Goal: Register for event/course

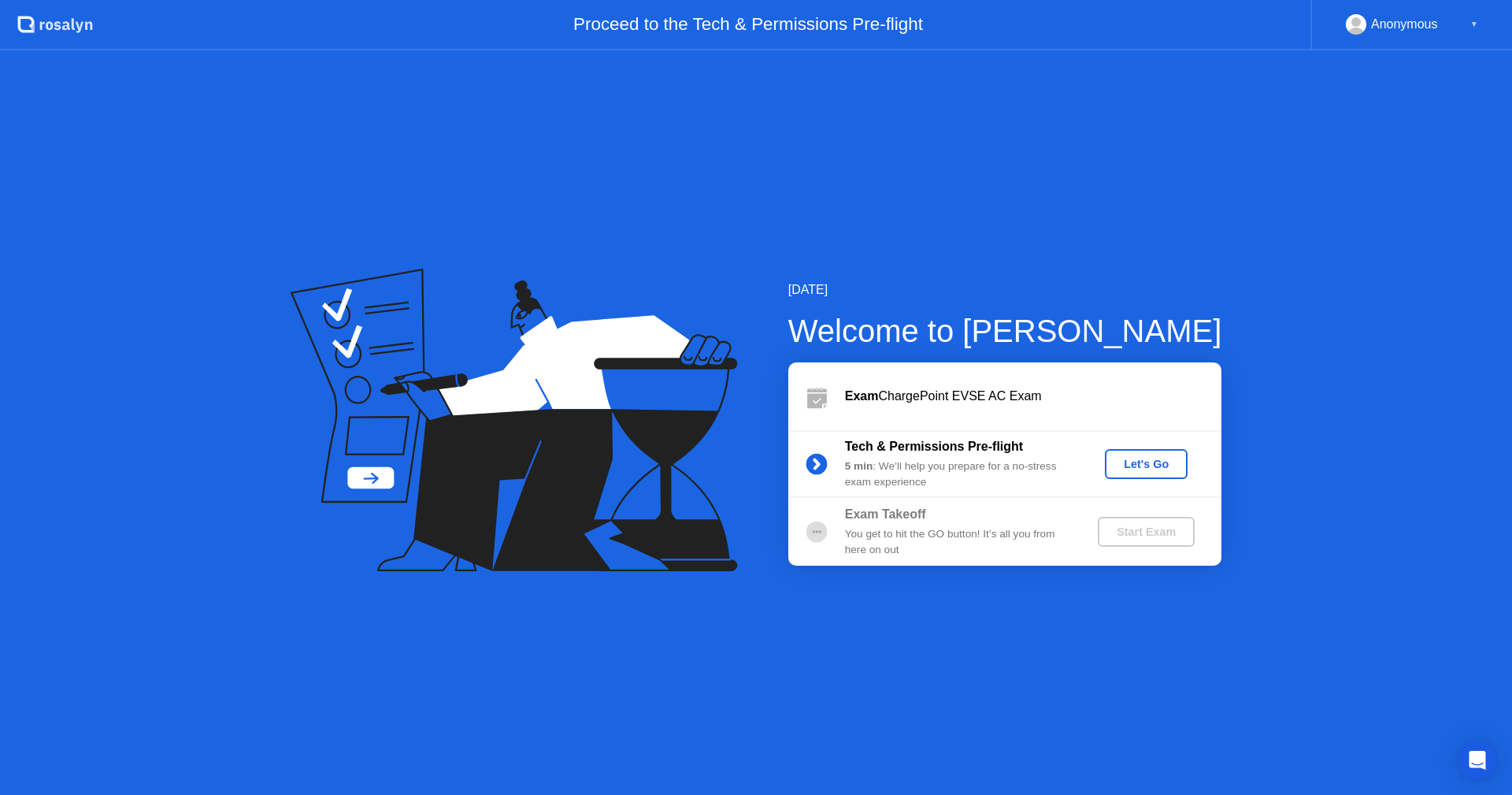
click at [1140, 469] on div "Let's Go" at bounding box center [1146, 464] width 70 height 12
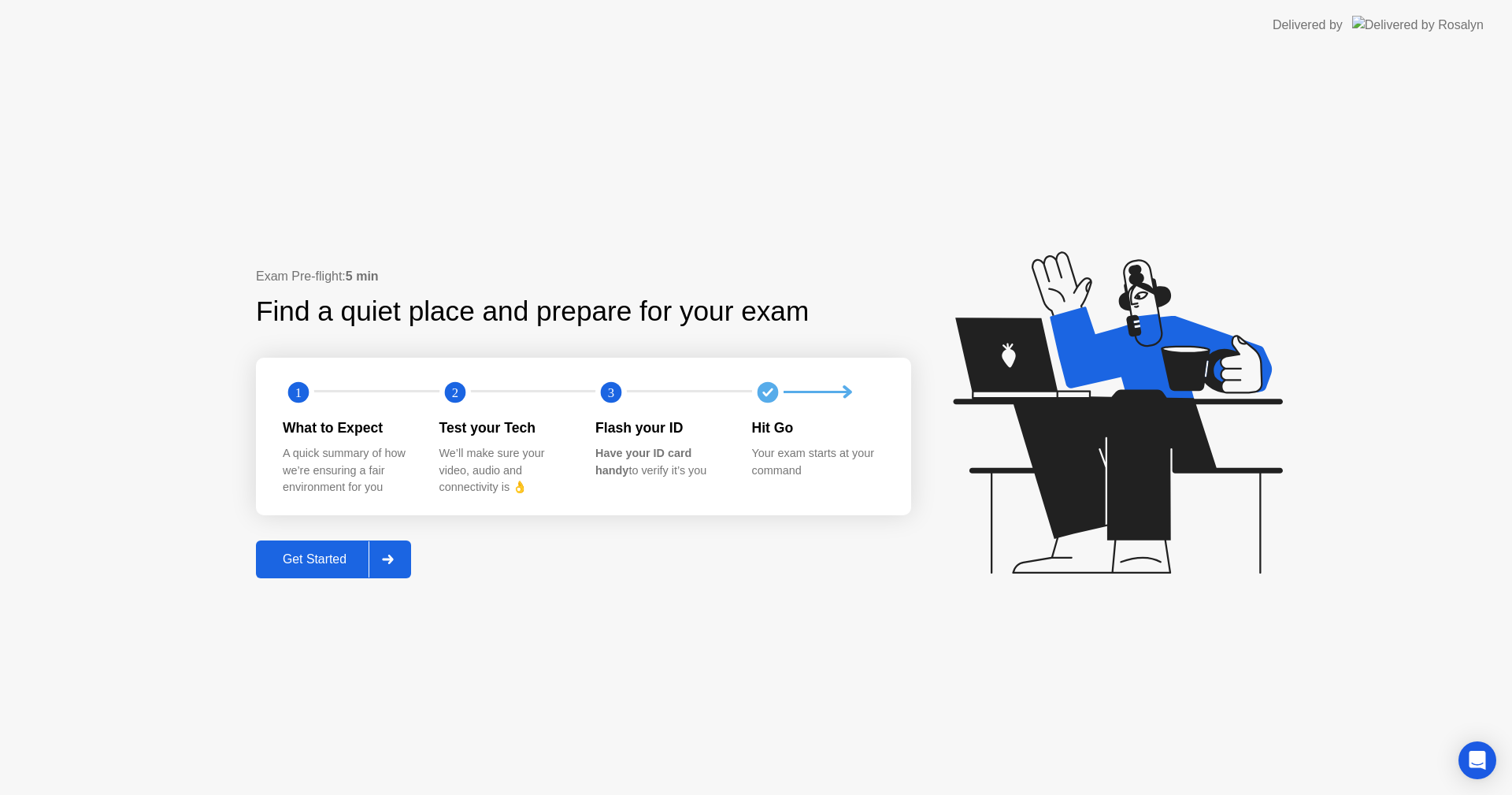
click at [353, 559] on div "Get Started" at bounding box center [315, 560] width 108 height 14
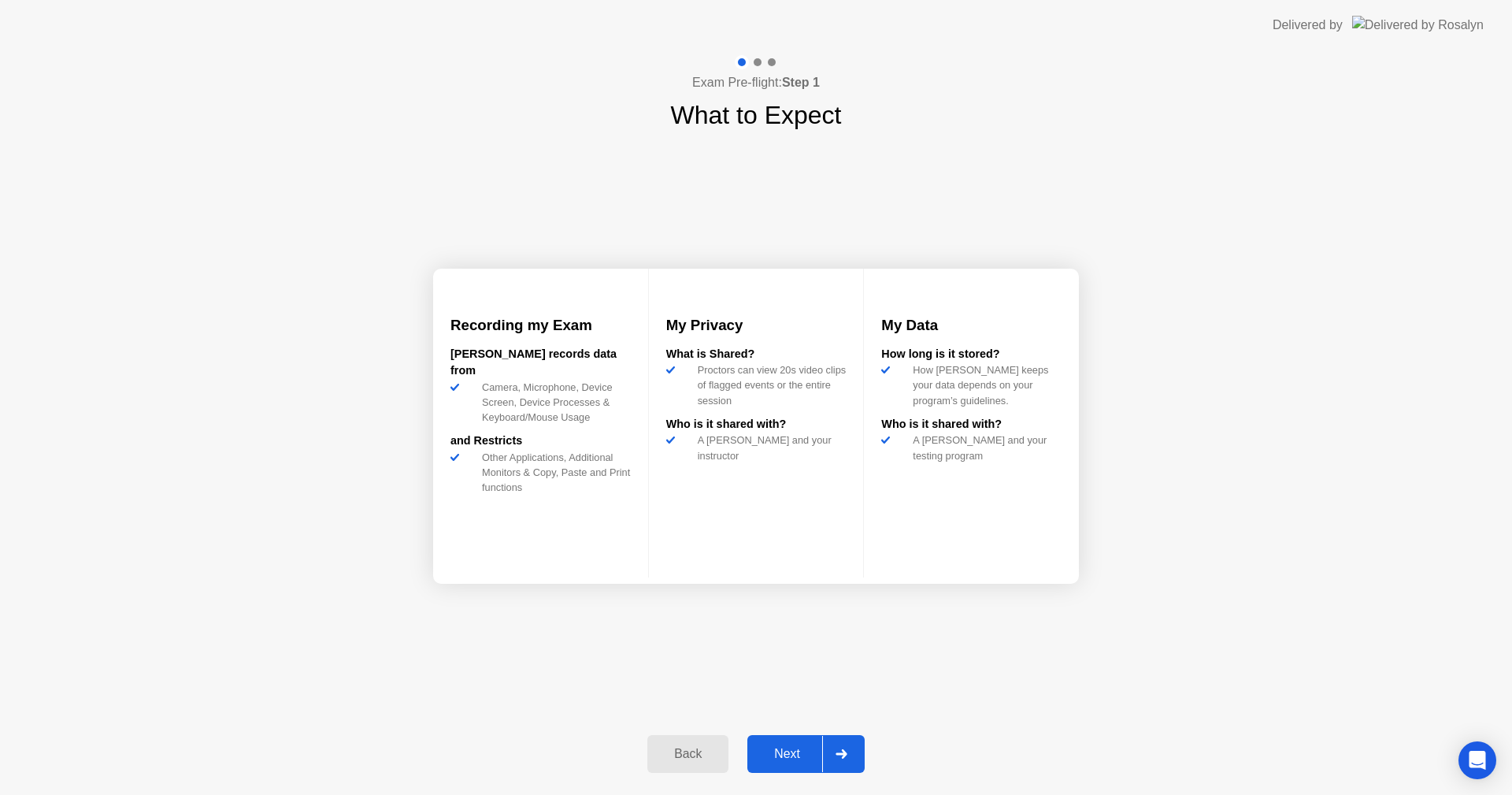
click at [778, 753] on div "Next" at bounding box center [787, 754] width 70 height 14
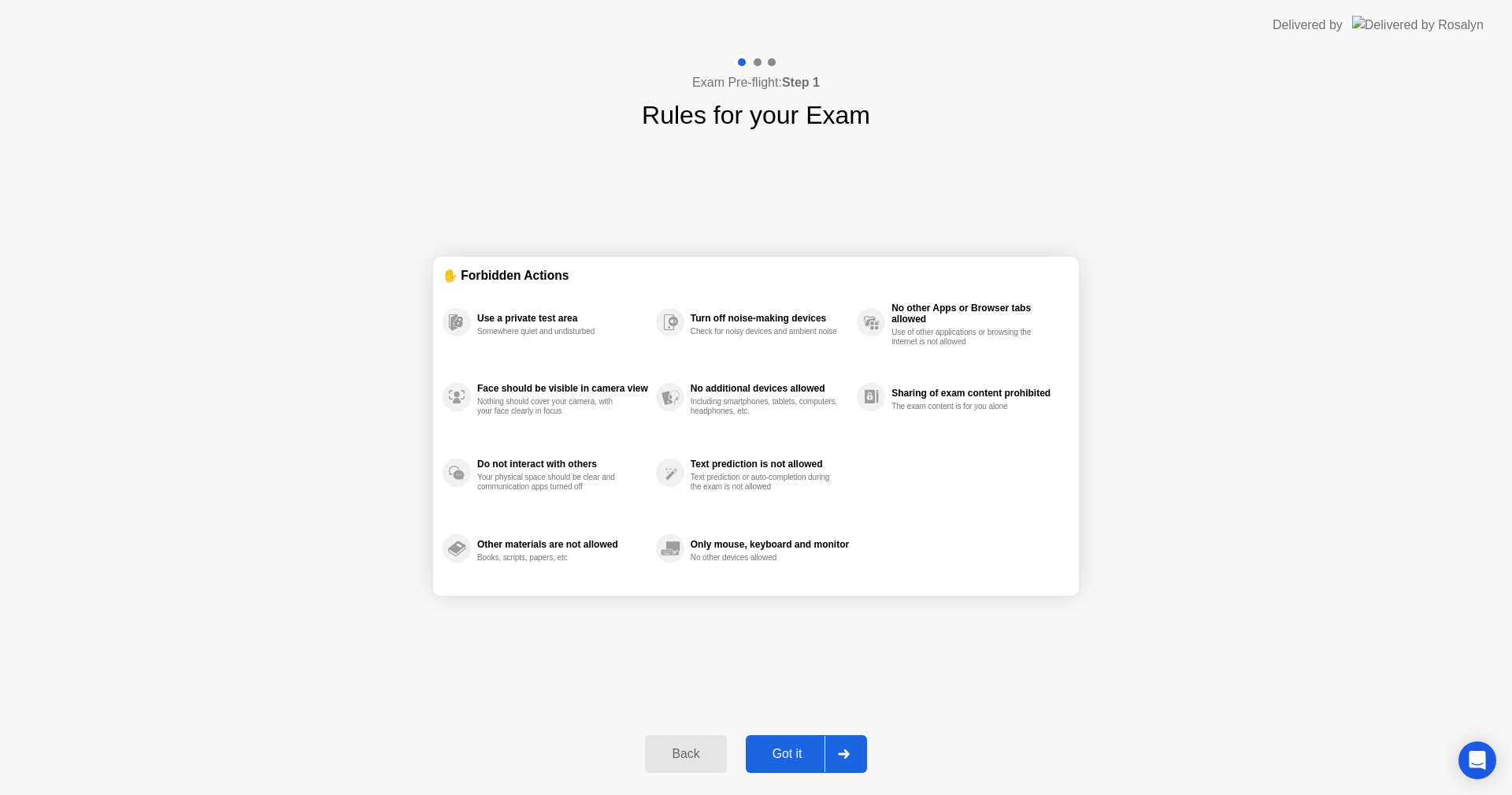
click at [802, 753] on div "Got it" at bounding box center [787, 754] width 74 height 14
select select "**********"
select select "*******"
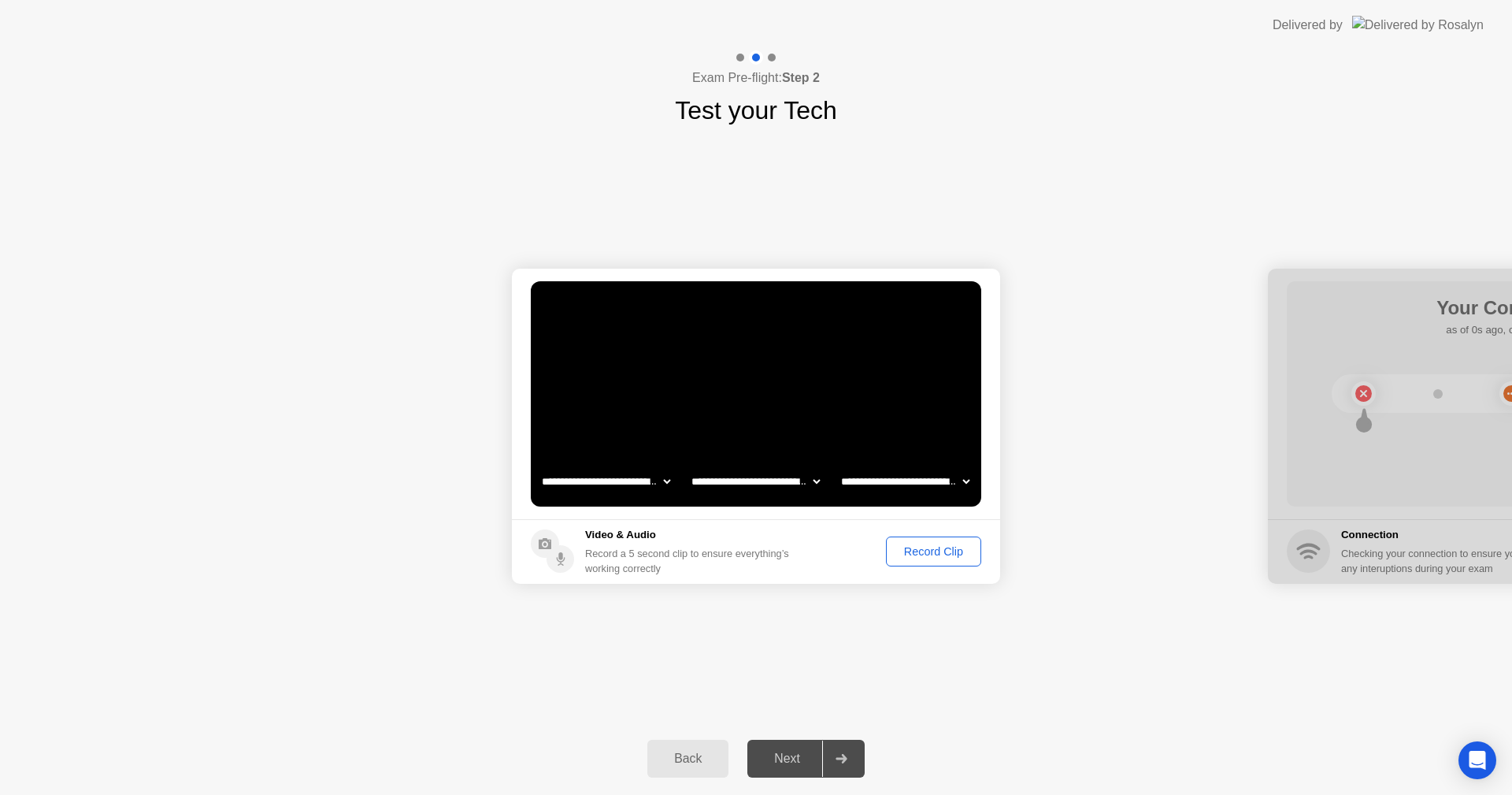
click at [631, 473] on select "**********" at bounding box center [607, 482] width 135 height 32
click at [539, 466] on select "**********" at bounding box center [607, 482] width 135 height 32
select select "*******"
select select "*"
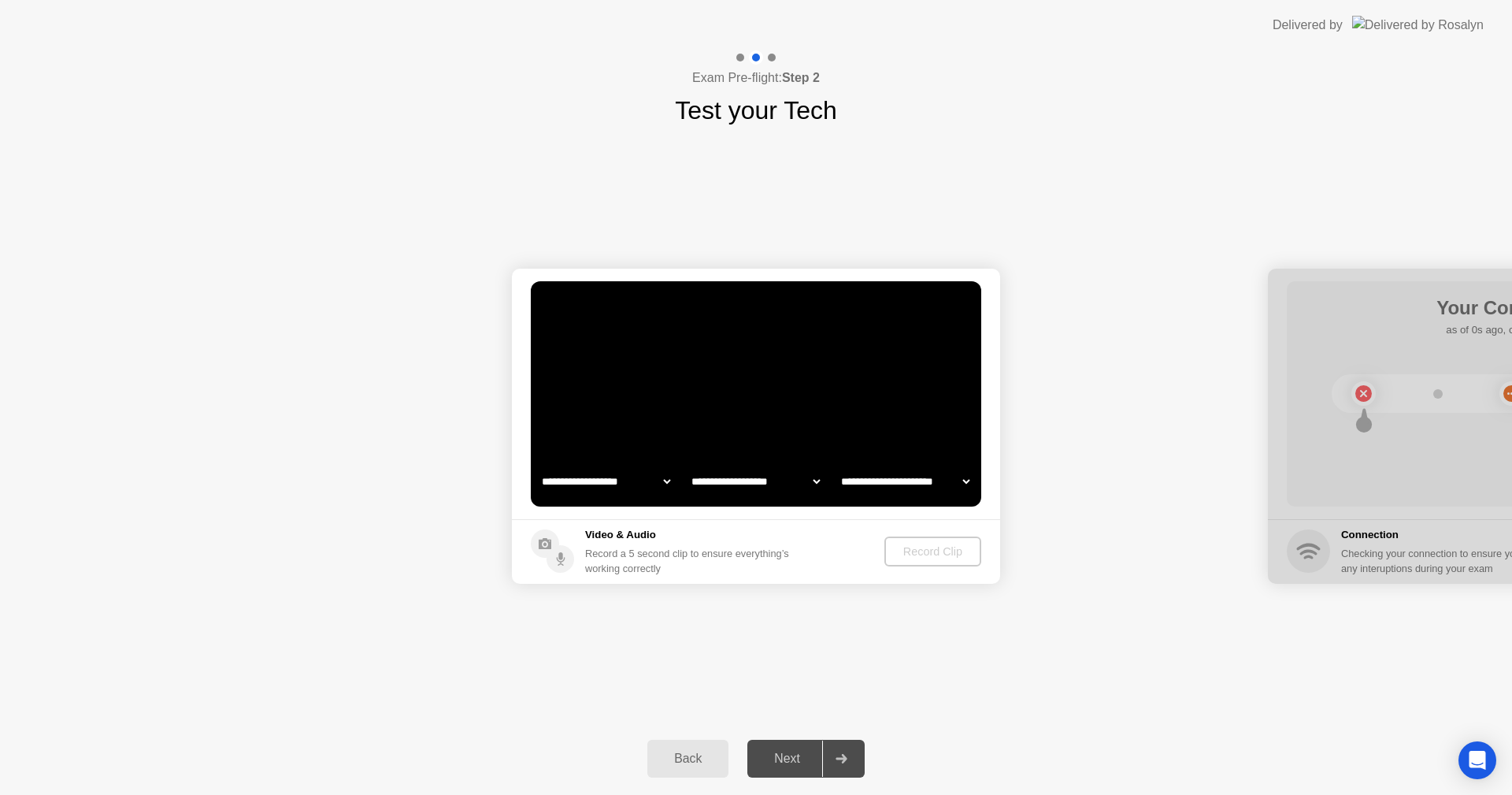
select select "*******"
select select "*"
select select "*******"
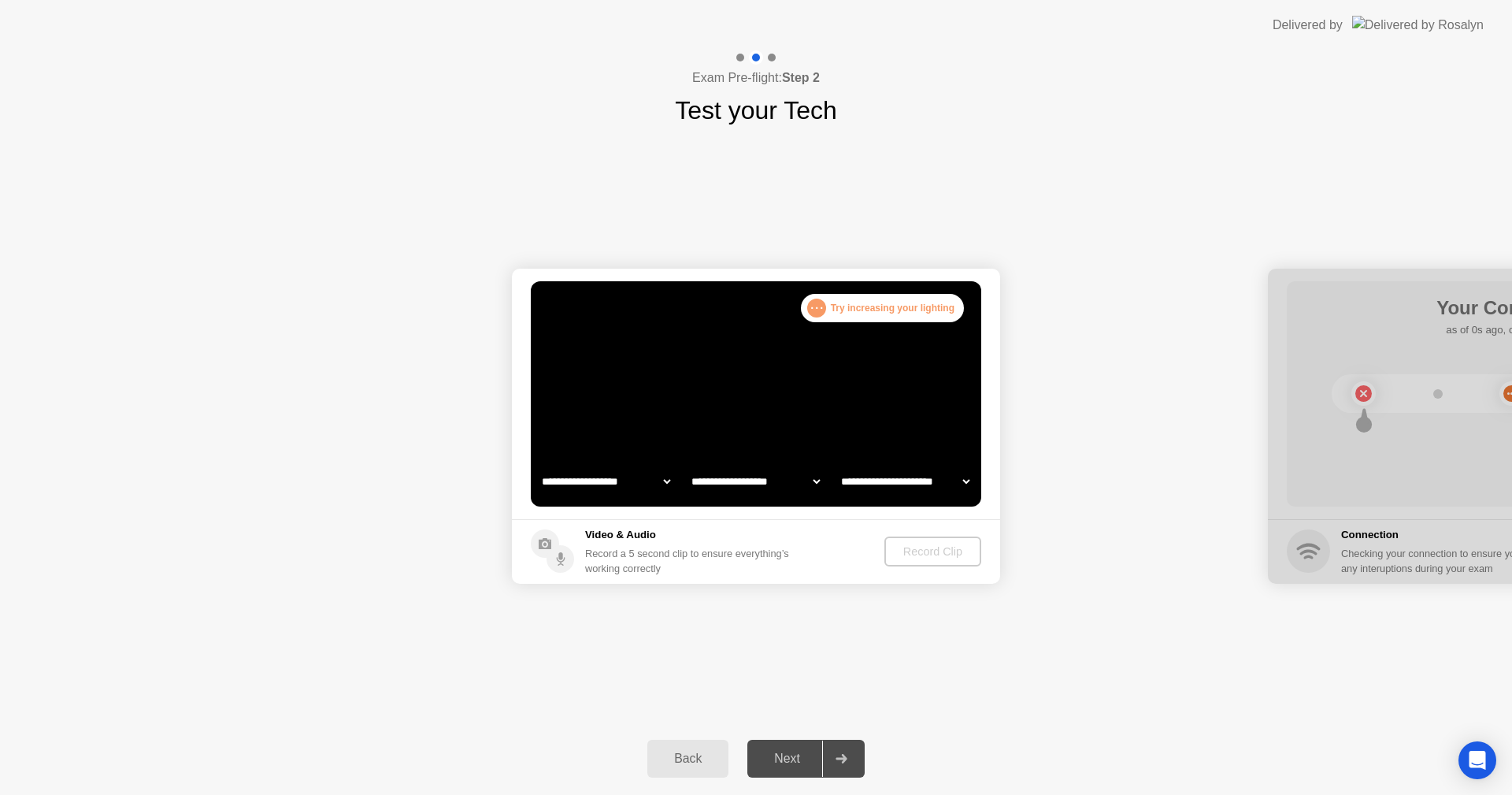
select select "*******"
click at [943, 553] on div "Record Clip" at bounding box center [933, 552] width 84 height 12
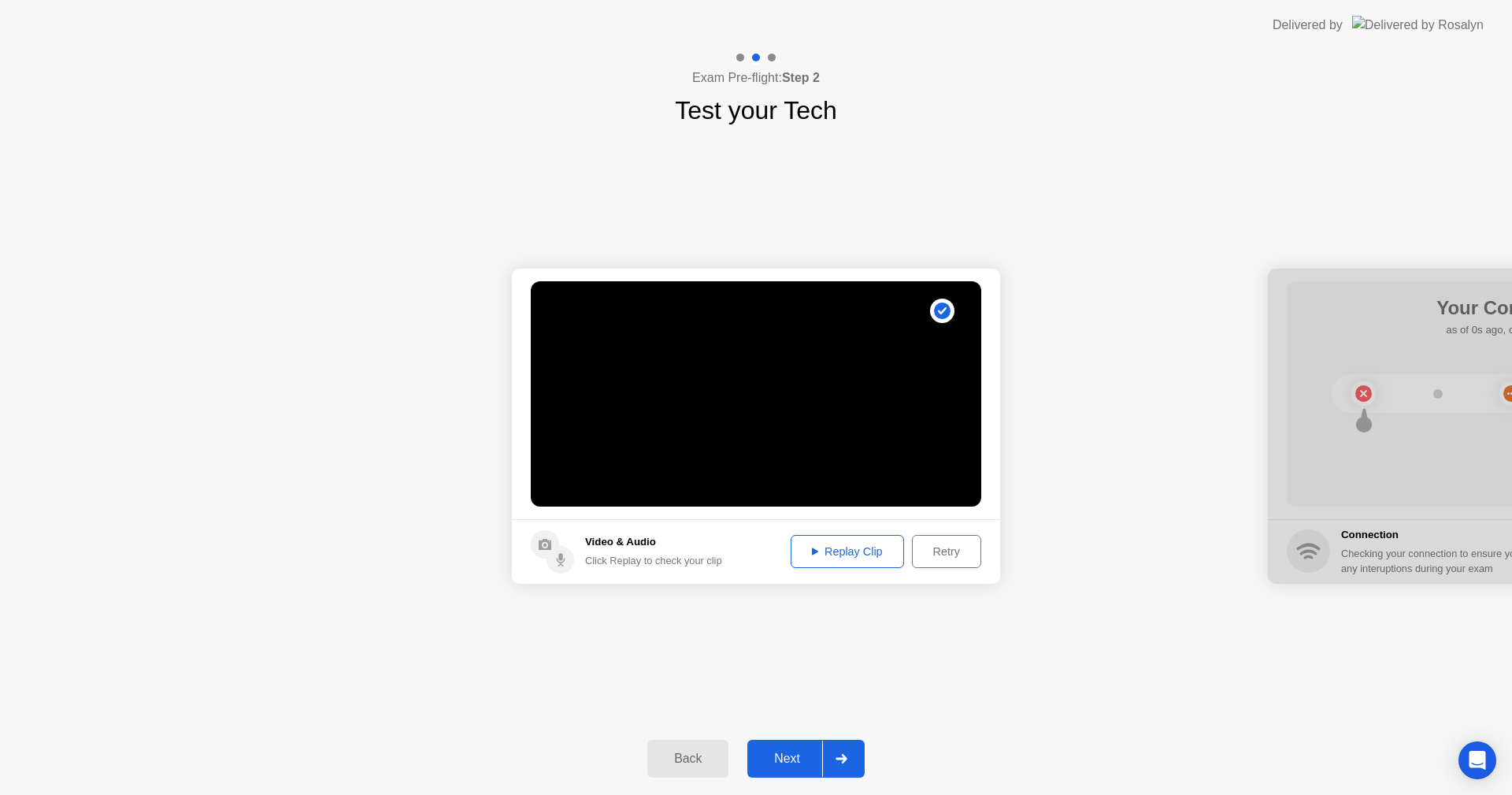
click at [860, 557] on div "Replay Clip" at bounding box center [847, 552] width 102 height 12
click at [950, 547] on div "Retry" at bounding box center [947, 552] width 59 height 12
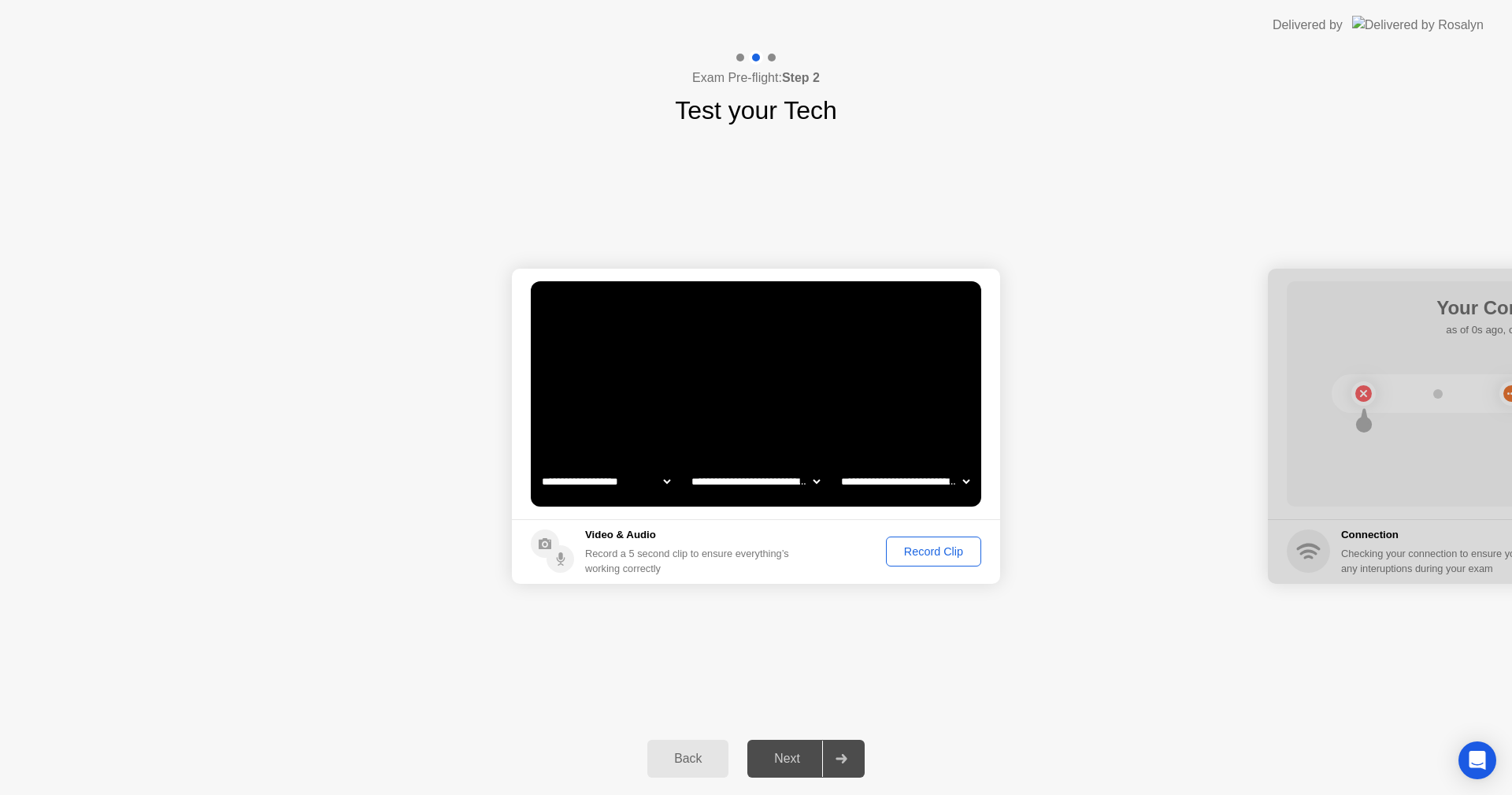
click at [921, 547] on div "Record Clip" at bounding box center [933, 552] width 84 height 12
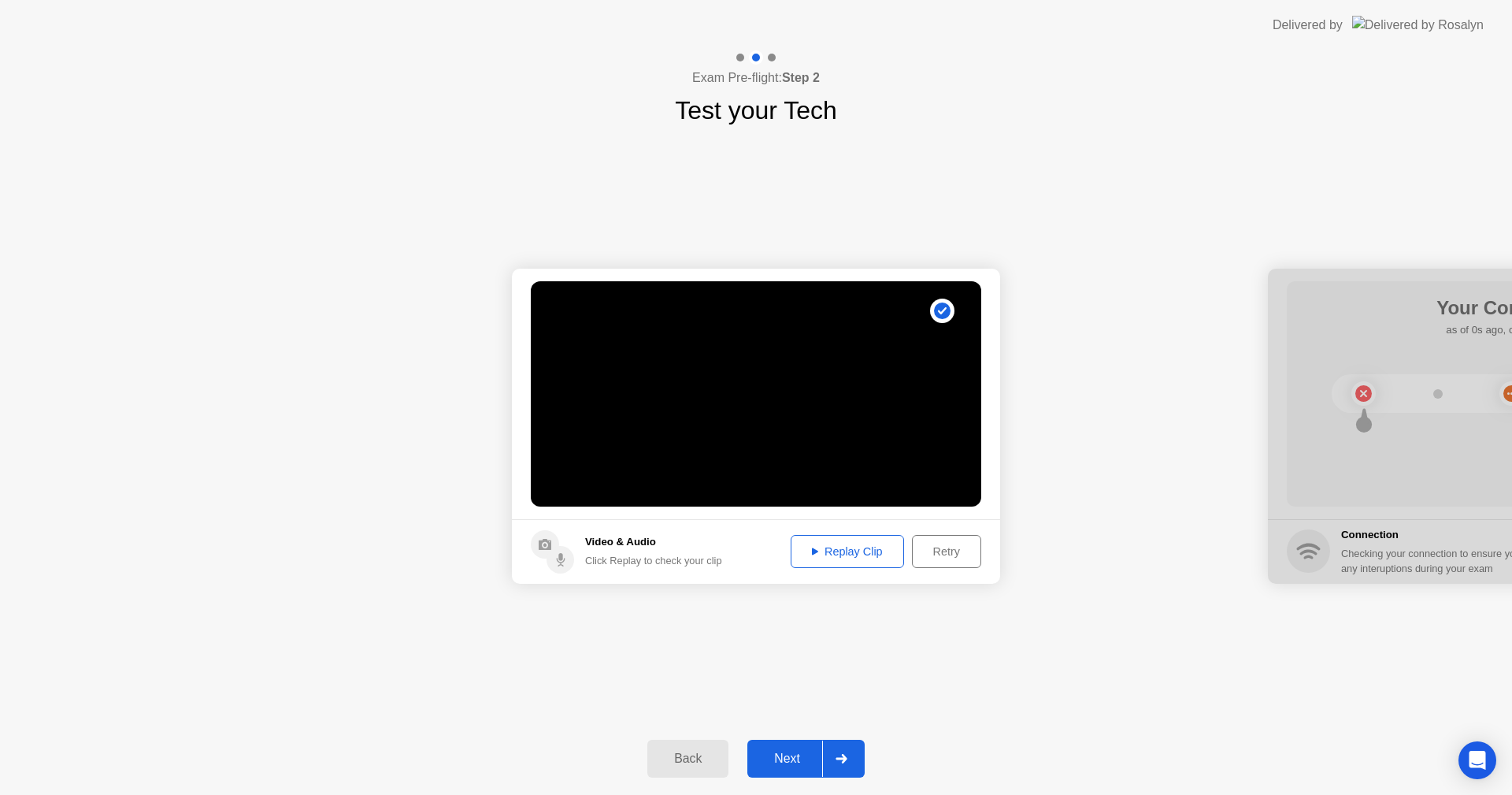
click at [828, 554] on div "Replay Clip" at bounding box center [847, 552] width 102 height 12
click at [941, 558] on div "Retry" at bounding box center [947, 552] width 59 height 12
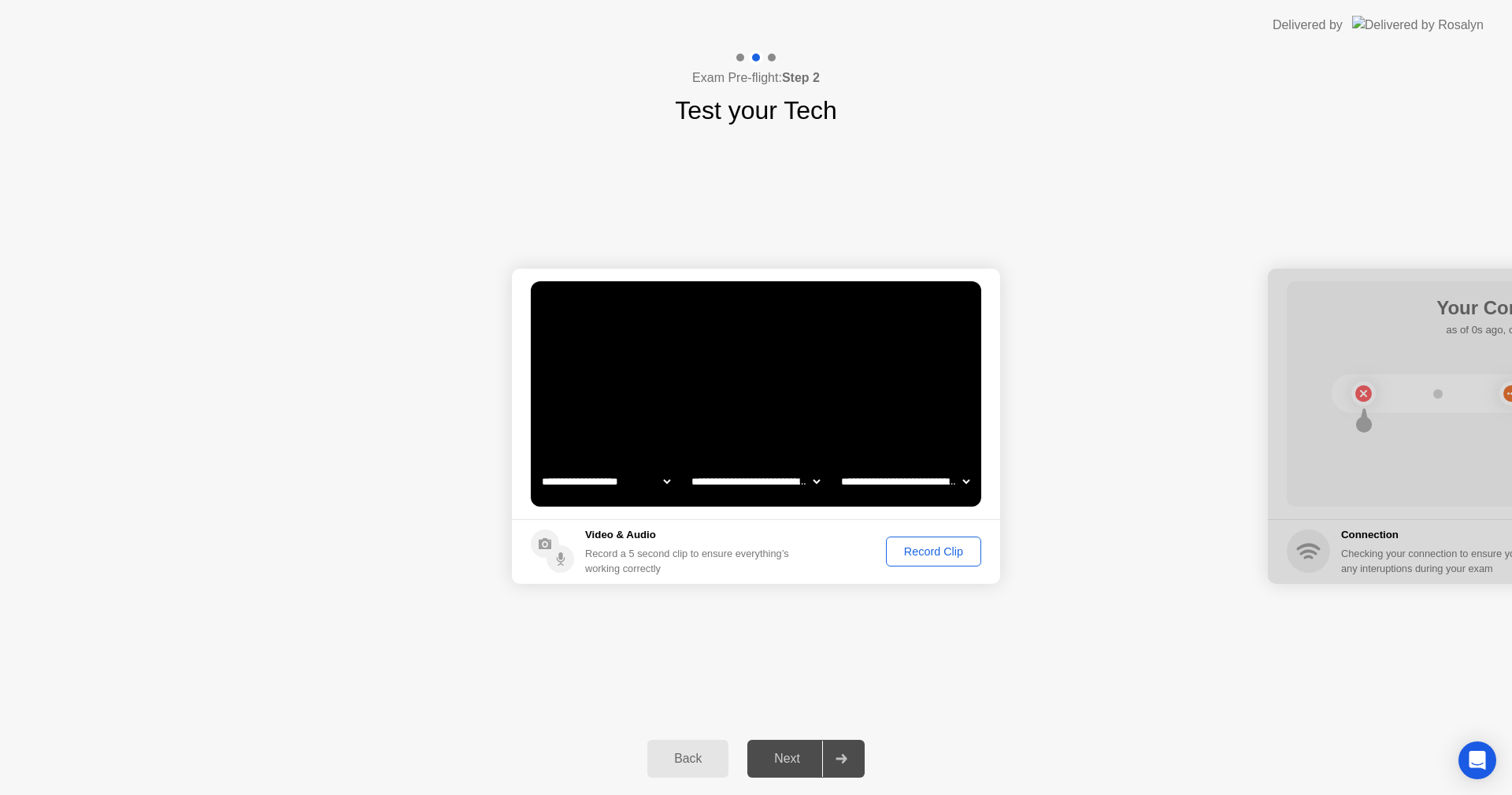
click at [923, 562] on button "Record Clip" at bounding box center [933, 552] width 95 height 30
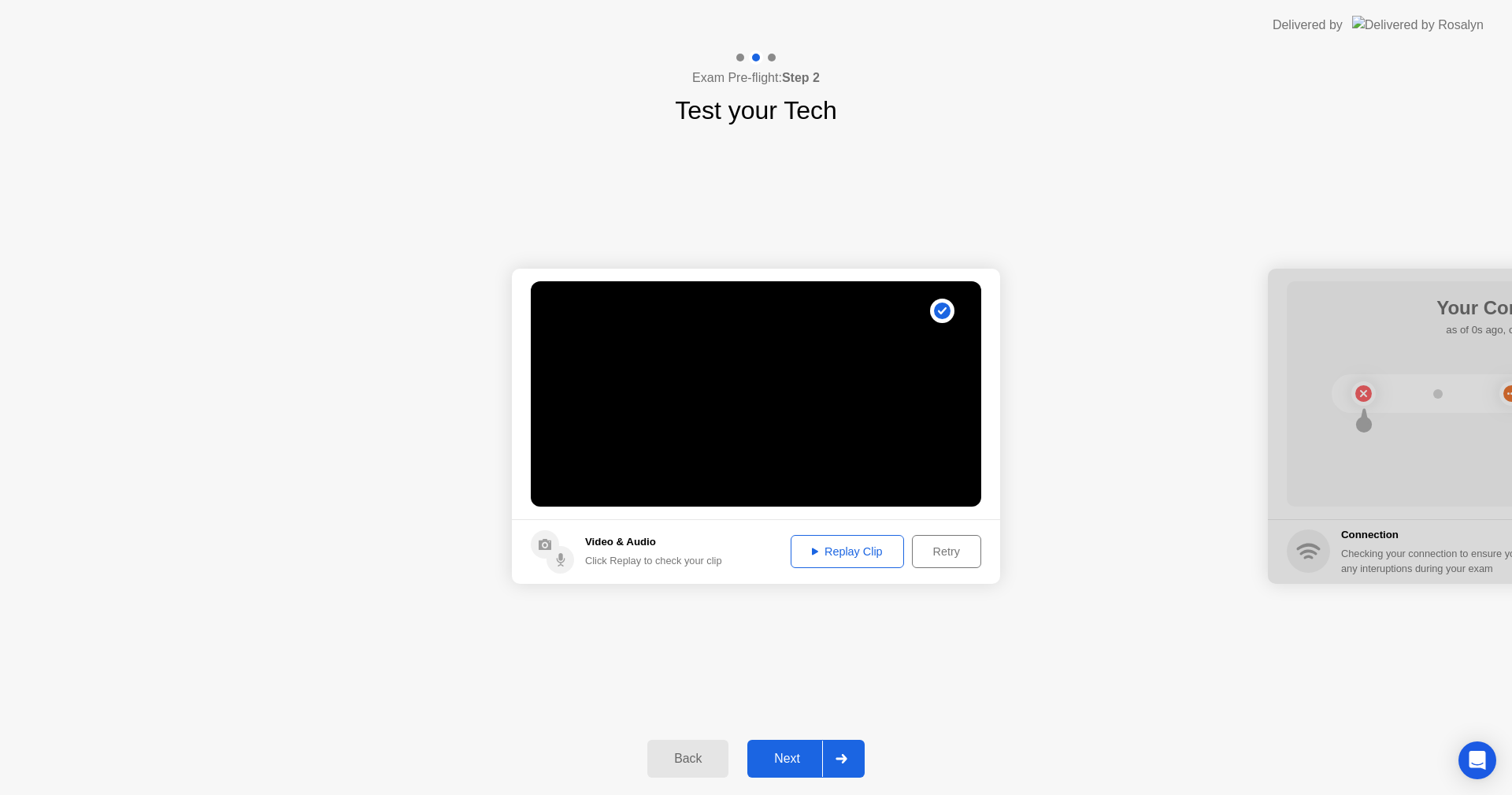
click at [809, 546] on div "Replay Clip" at bounding box center [847, 552] width 102 height 12
click at [789, 773] on button "Next" at bounding box center [806, 759] width 117 height 38
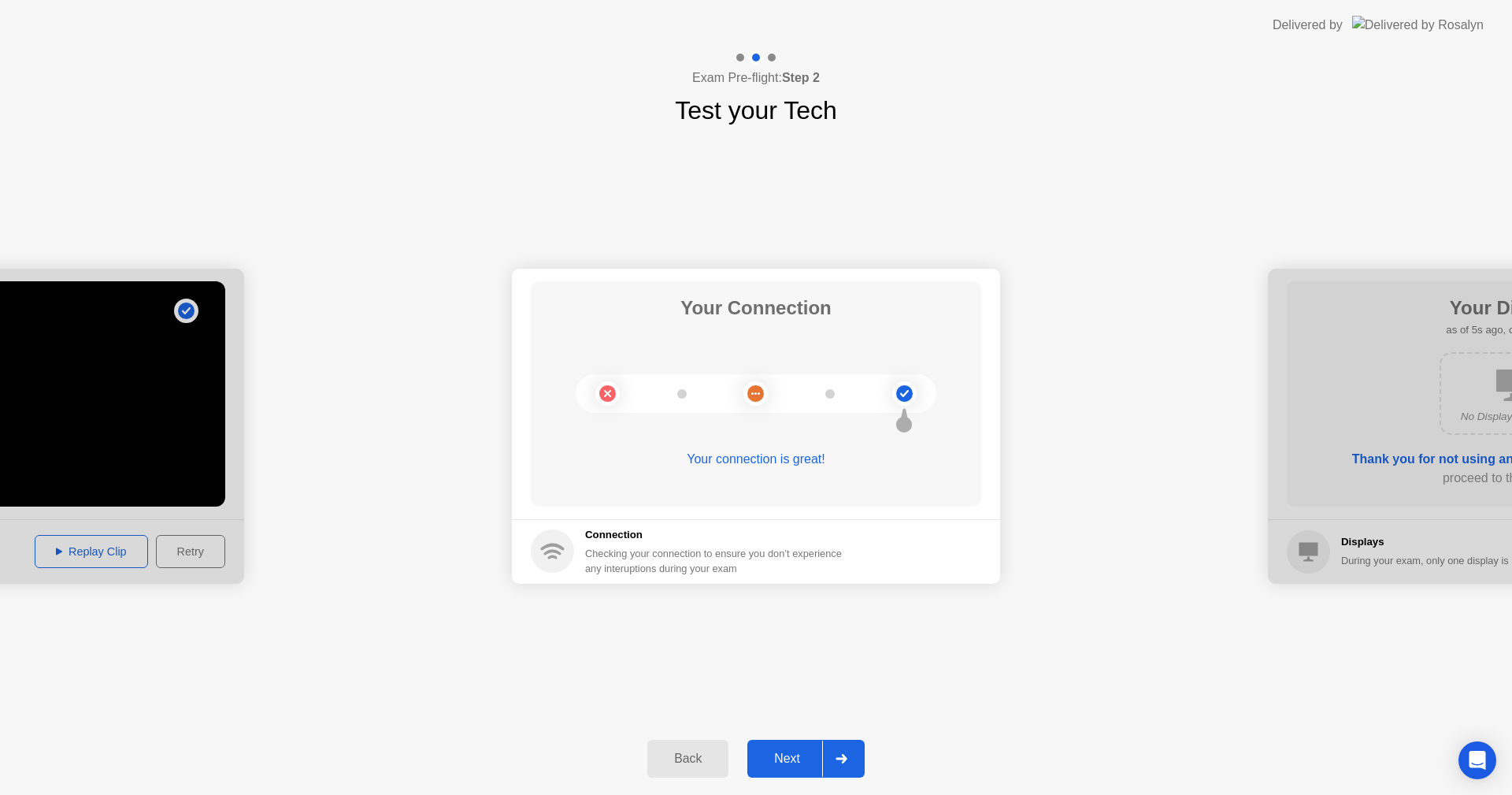
click at [800, 752] on div "Next" at bounding box center [787, 759] width 70 height 14
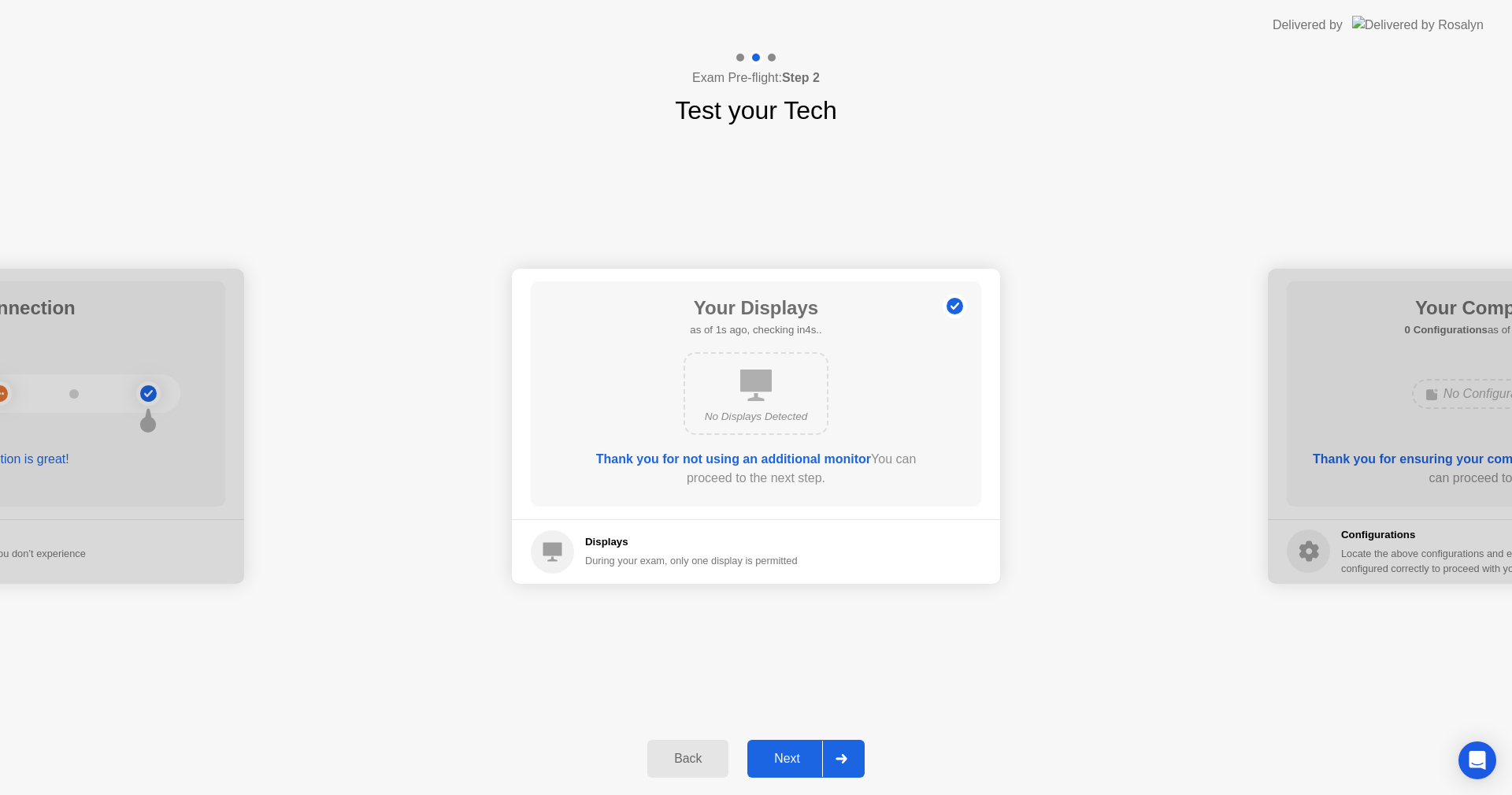
click at [808, 767] on button "Next" at bounding box center [806, 759] width 117 height 38
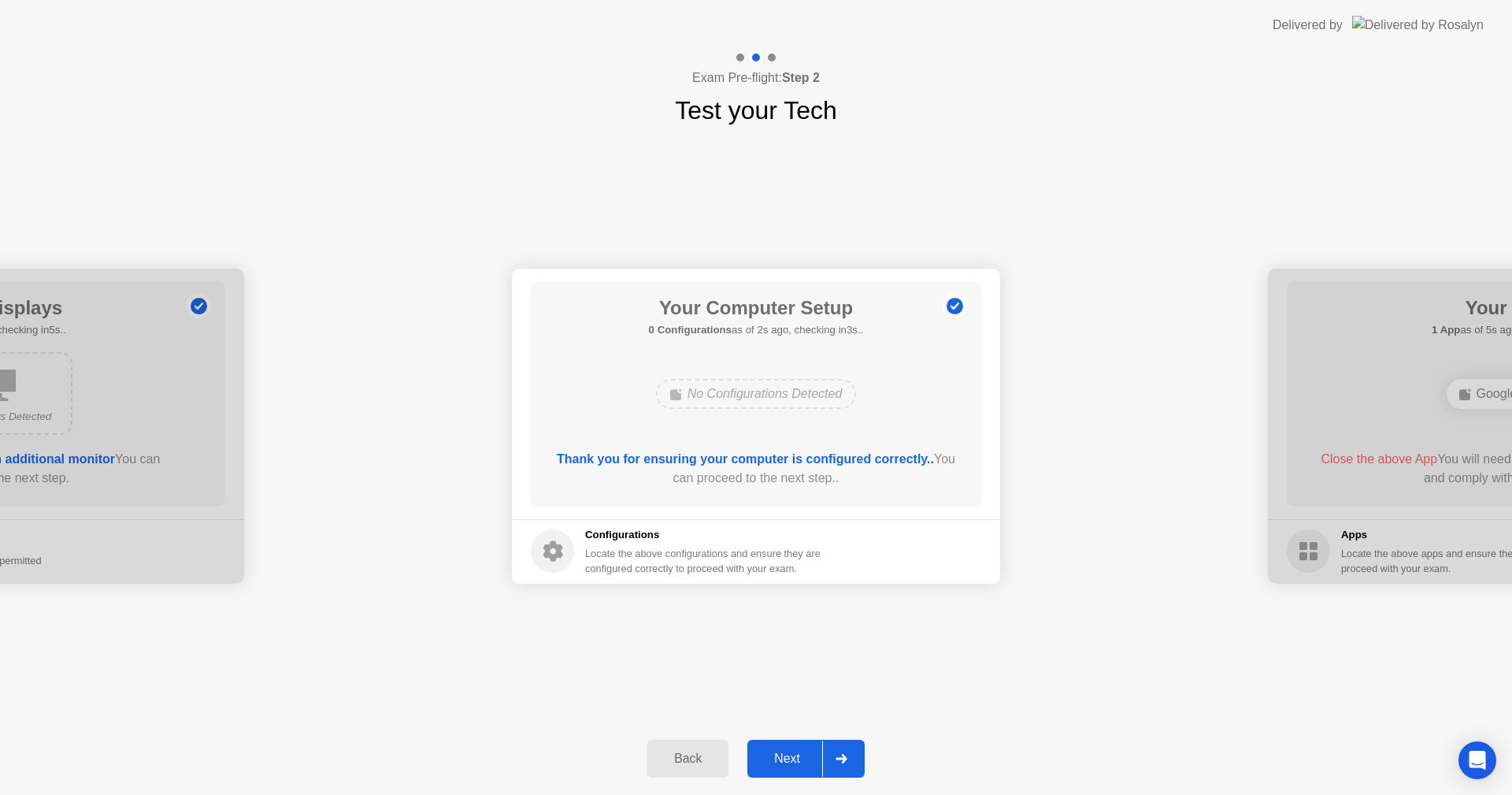
click at [795, 752] on div "Next" at bounding box center [787, 759] width 70 height 14
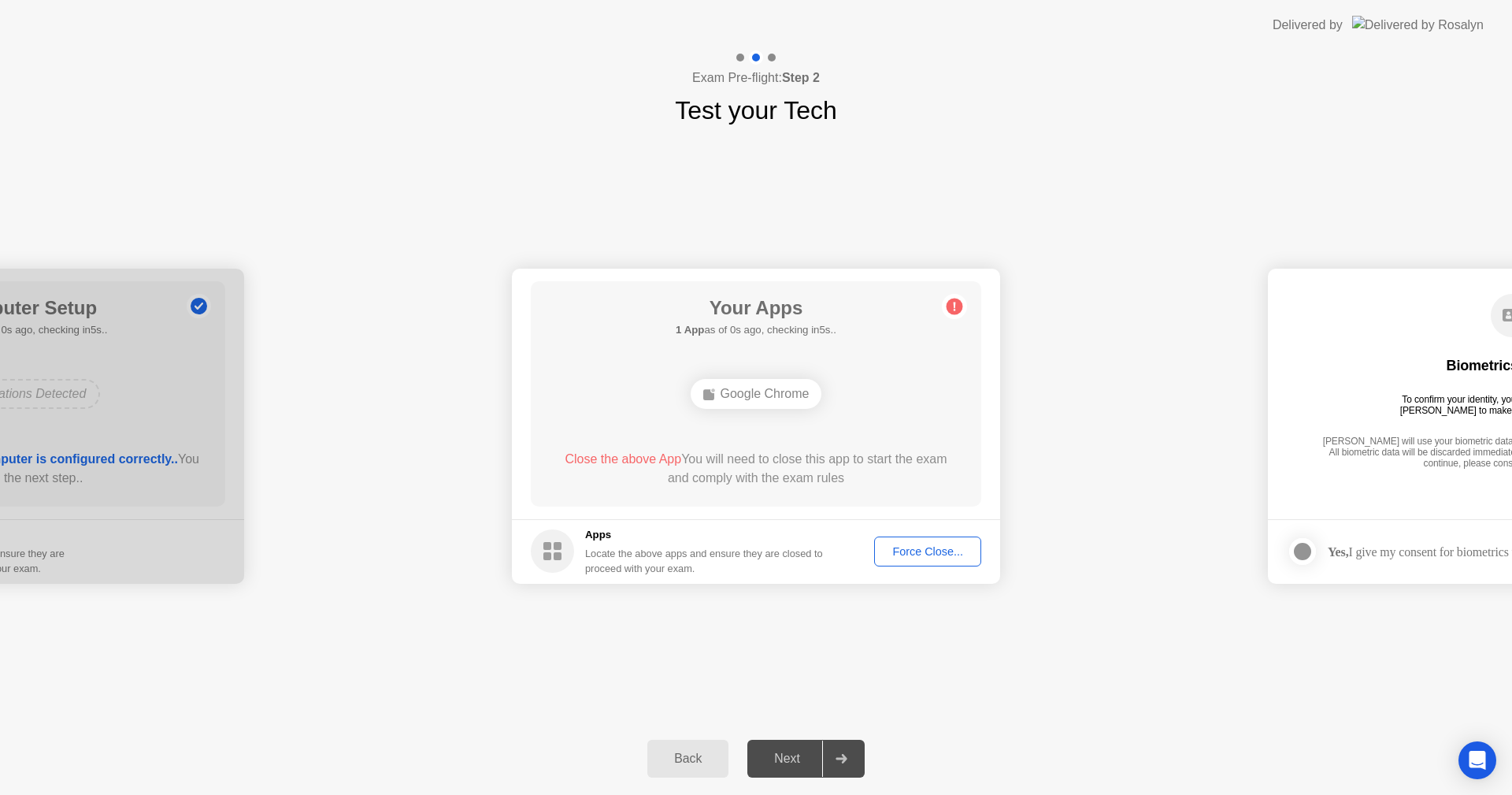
click at [923, 547] on div "Force Close..." at bounding box center [928, 552] width 96 height 12
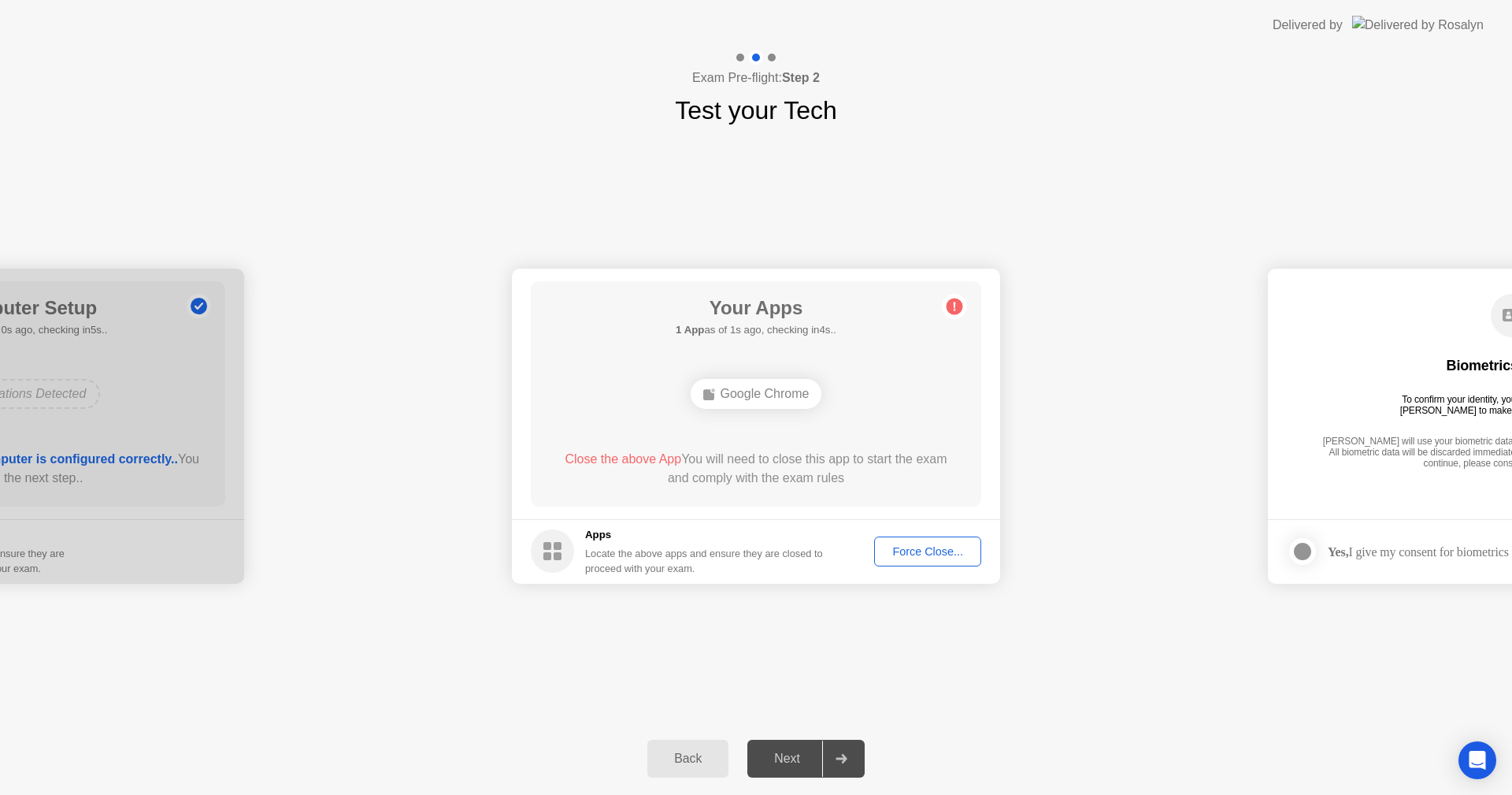
click at [1074, 699] on div "**********" at bounding box center [756, 426] width 1512 height 594
click at [941, 549] on div "Force Close..." at bounding box center [928, 552] width 96 height 12
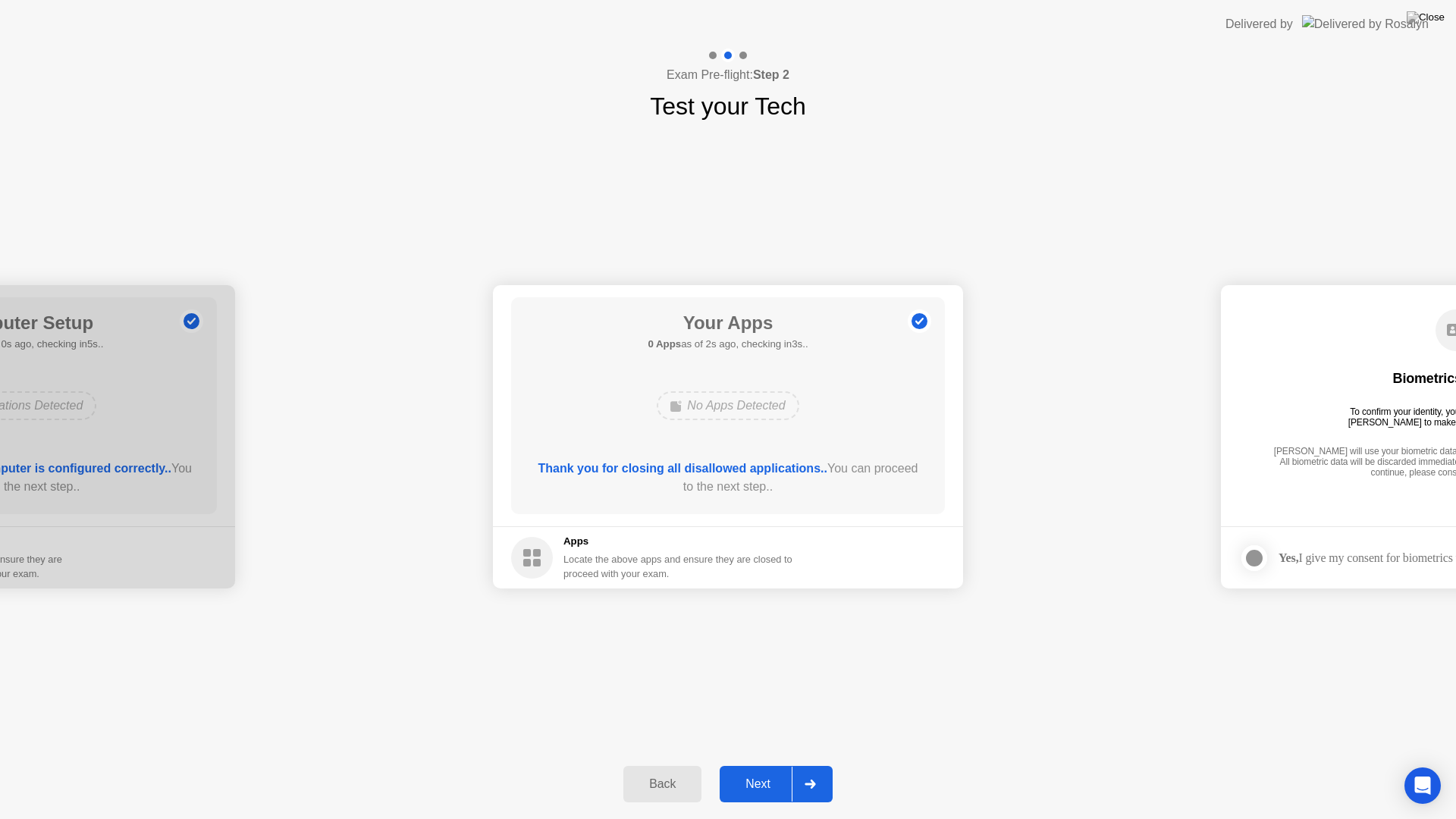
click at [756, 764] on div "Next" at bounding box center [757, 784] width 67 height 14
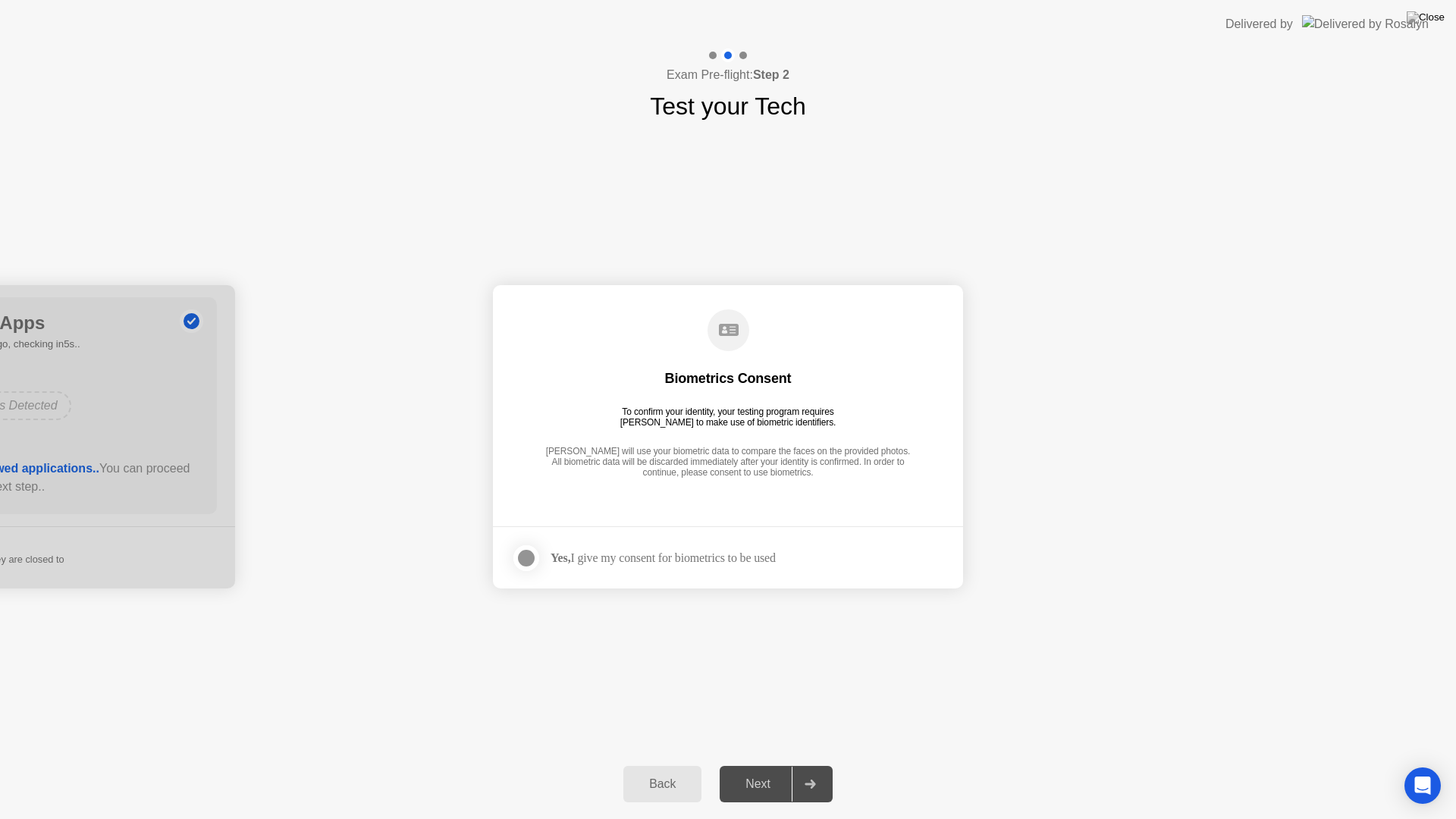
click at [520, 559] on div at bounding box center [526, 558] width 18 height 18
click at [761, 764] on div "Next" at bounding box center [757, 784] width 67 height 14
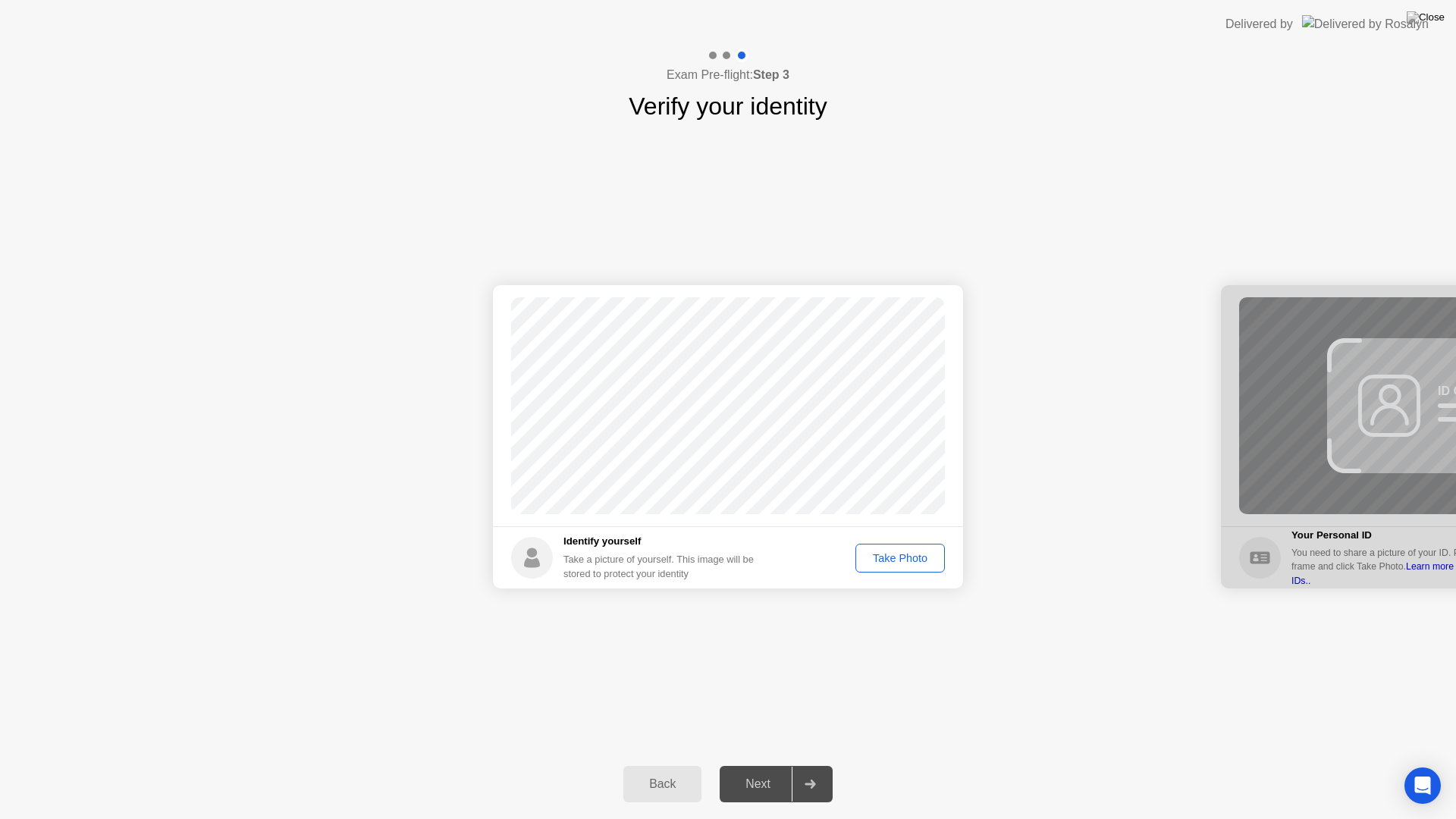
click at [939, 570] on button "Take Photo" at bounding box center [900, 559] width 90 height 29
click at [784, 764] on div "Next" at bounding box center [757, 784] width 67 height 14
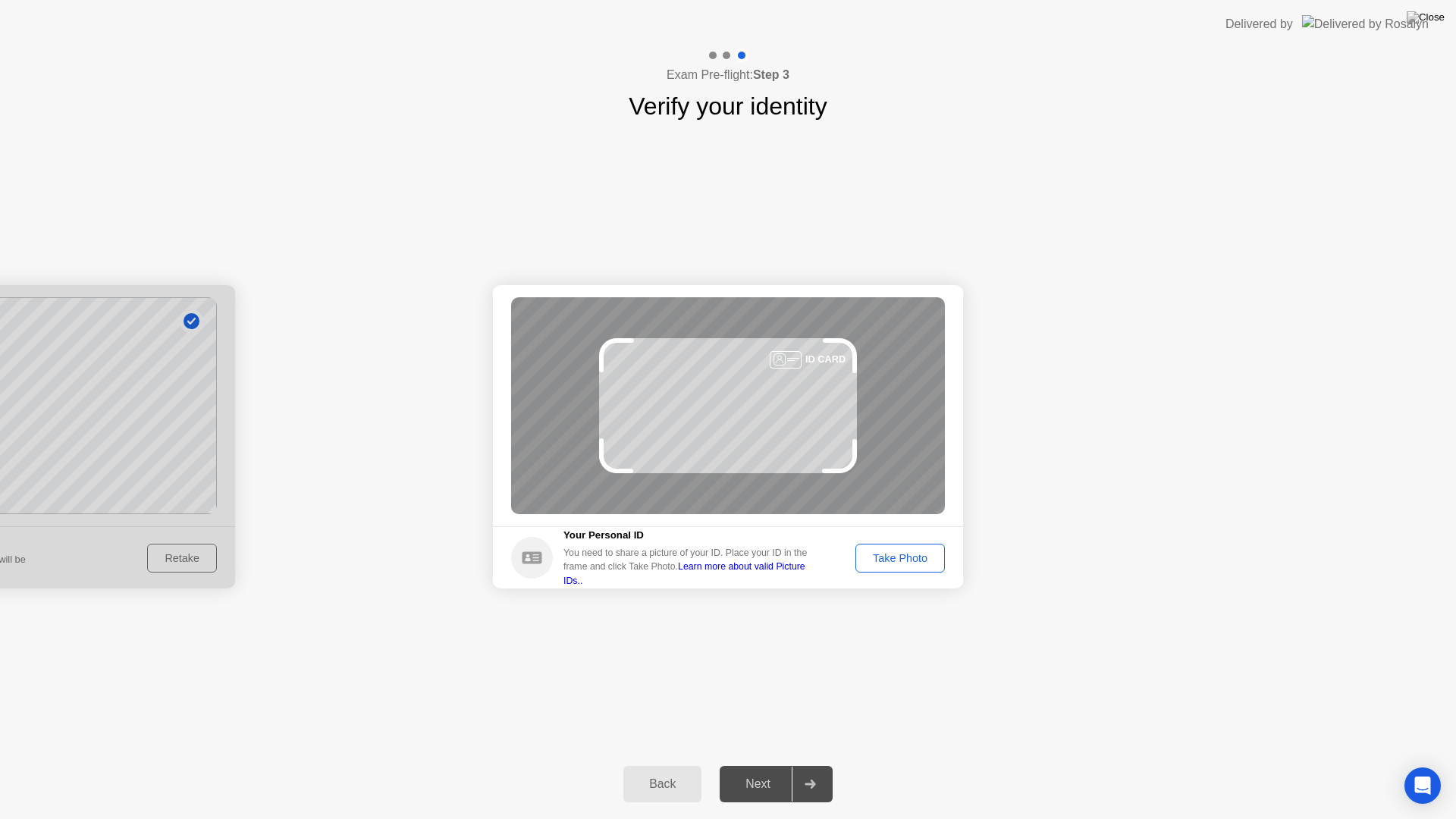
click at [898, 553] on div "Take Photo" at bounding box center [900, 559] width 79 height 12
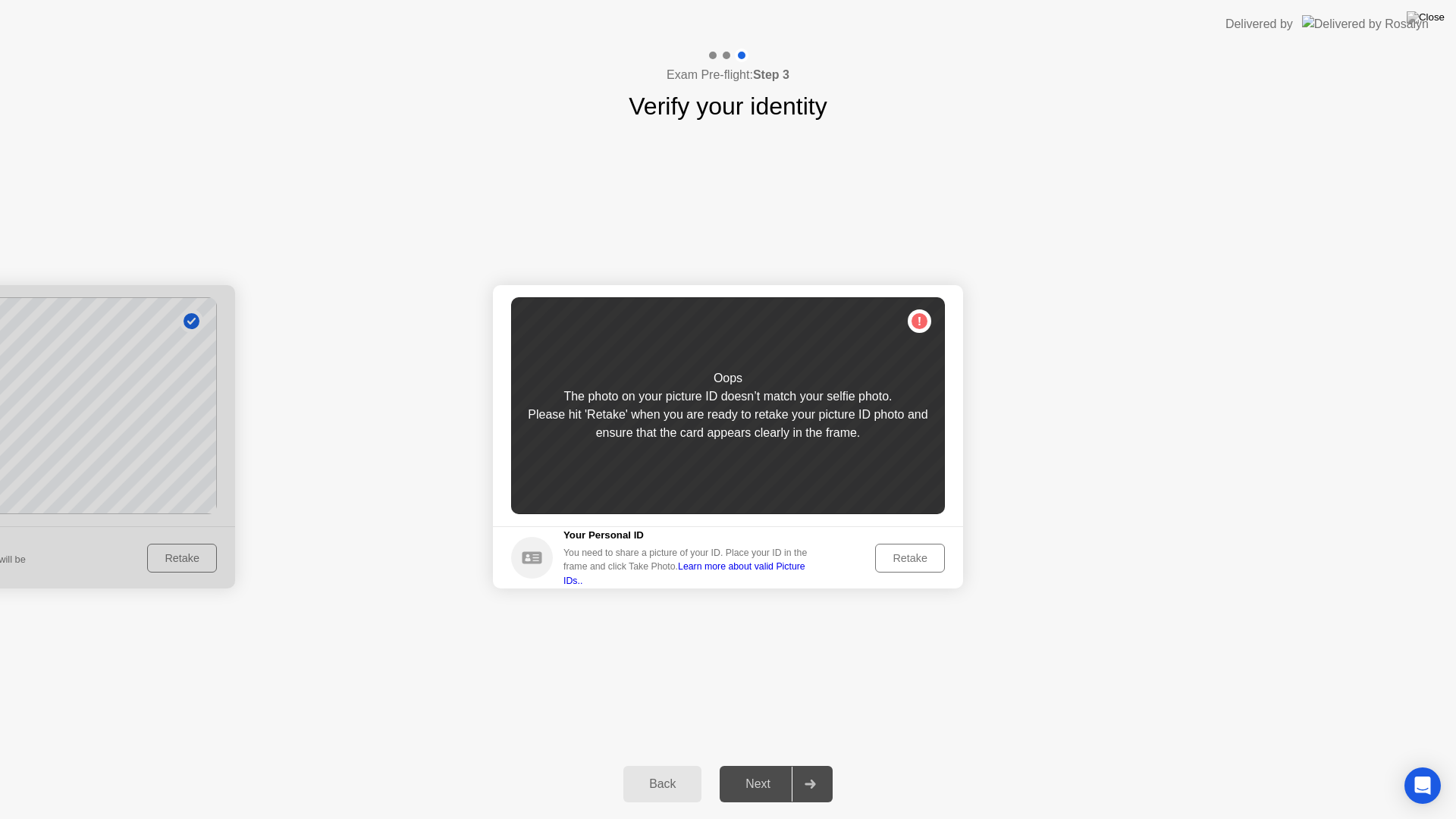
click at [925, 565] on div "Retake" at bounding box center [909, 559] width 59 height 12
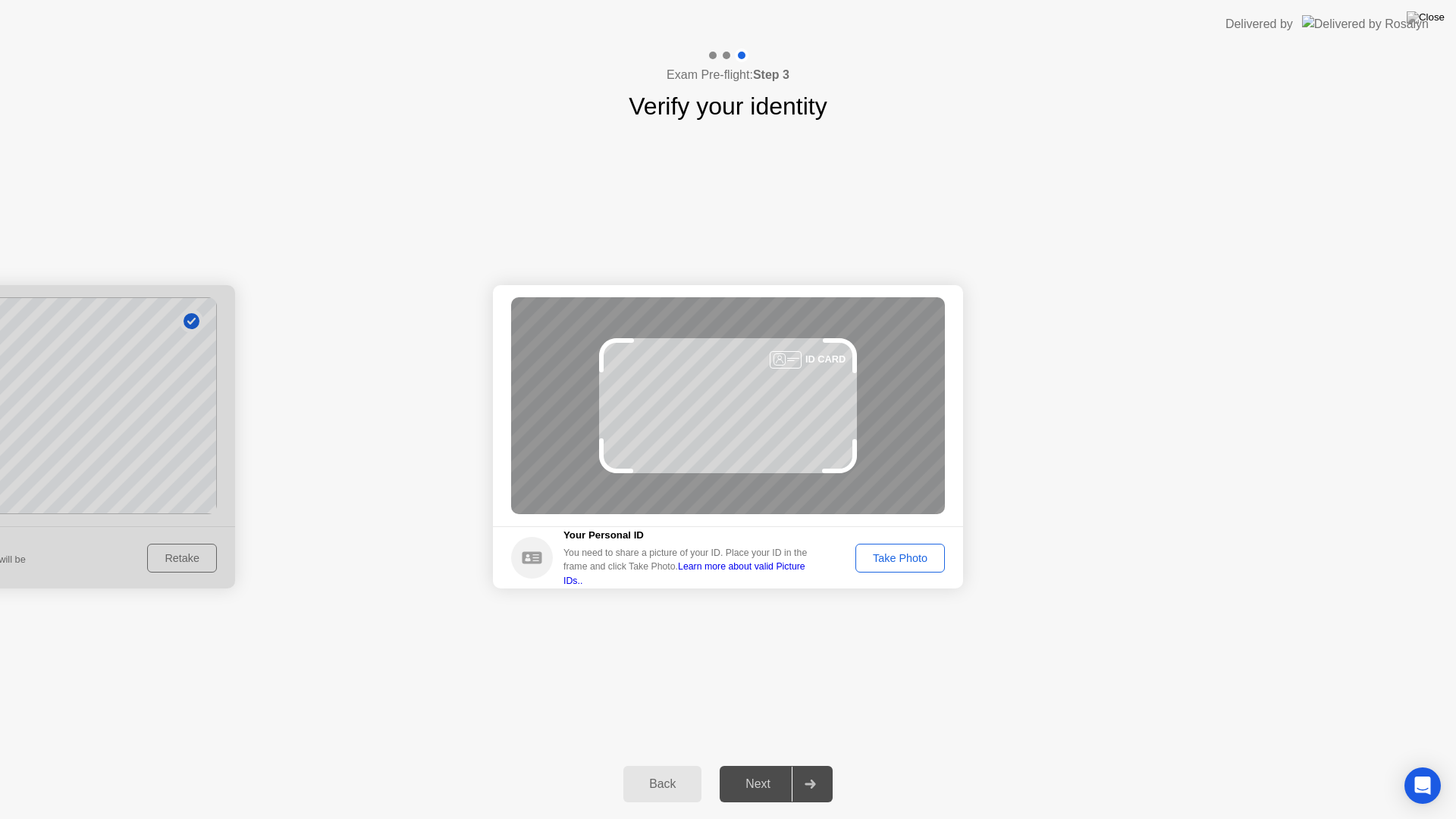
click at [927, 559] on div "Take Photo" at bounding box center [900, 559] width 79 height 12
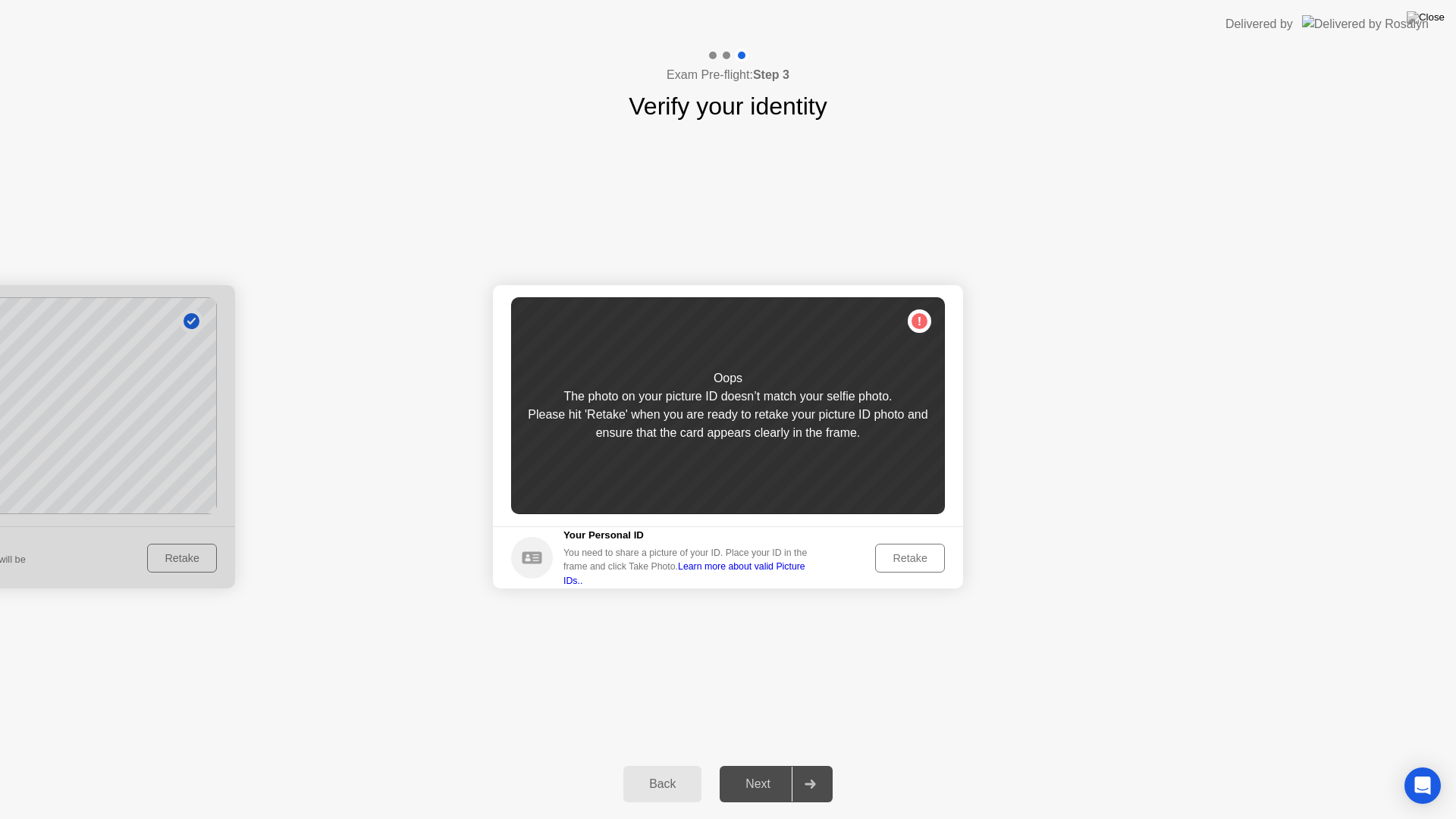
click at [901, 557] on div "Retake" at bounding box center [909, 559] width 59 height 12
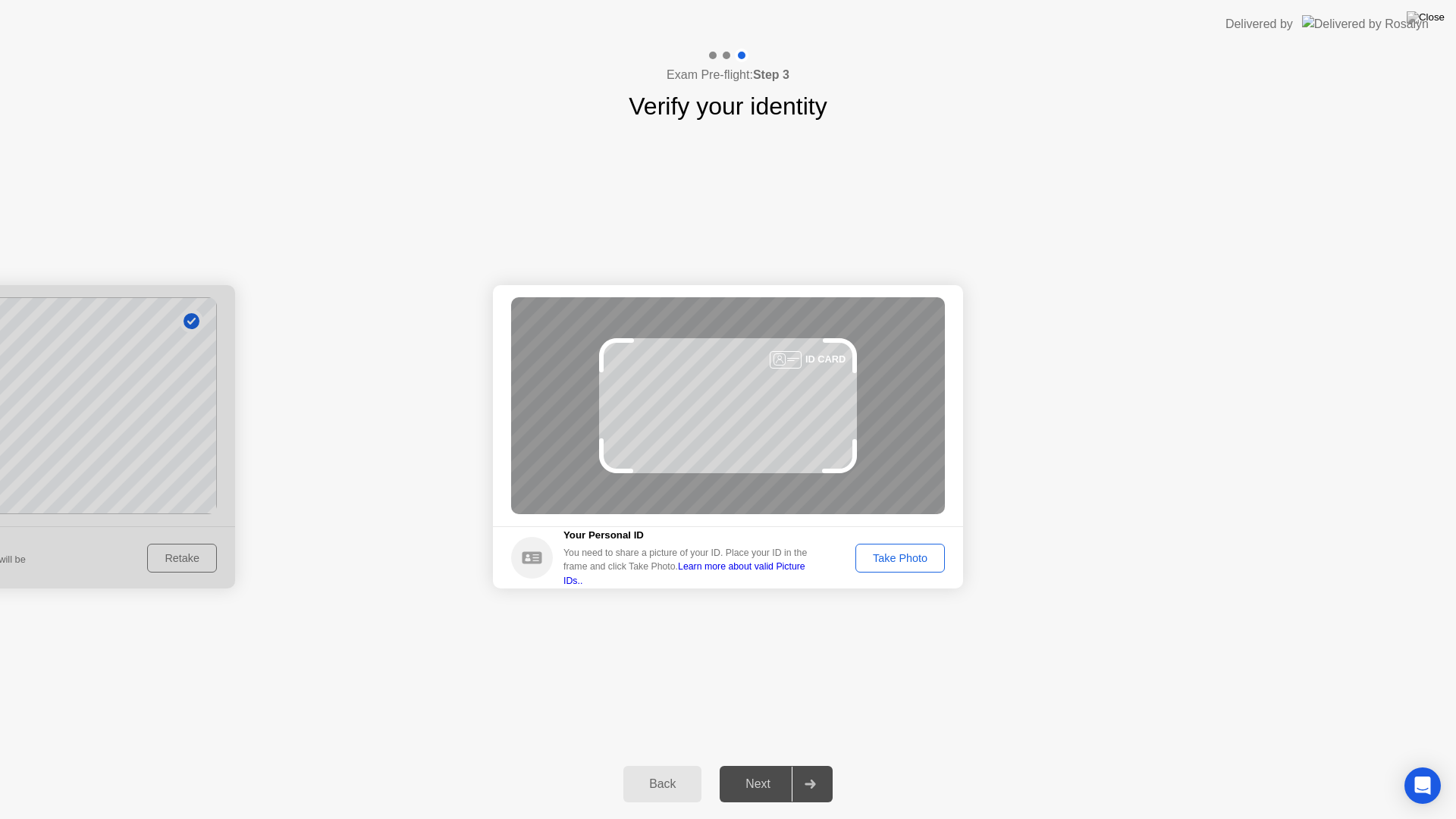
click at [663, 764] on div "Back" at bounding box center [662, 784] width 69 height 14
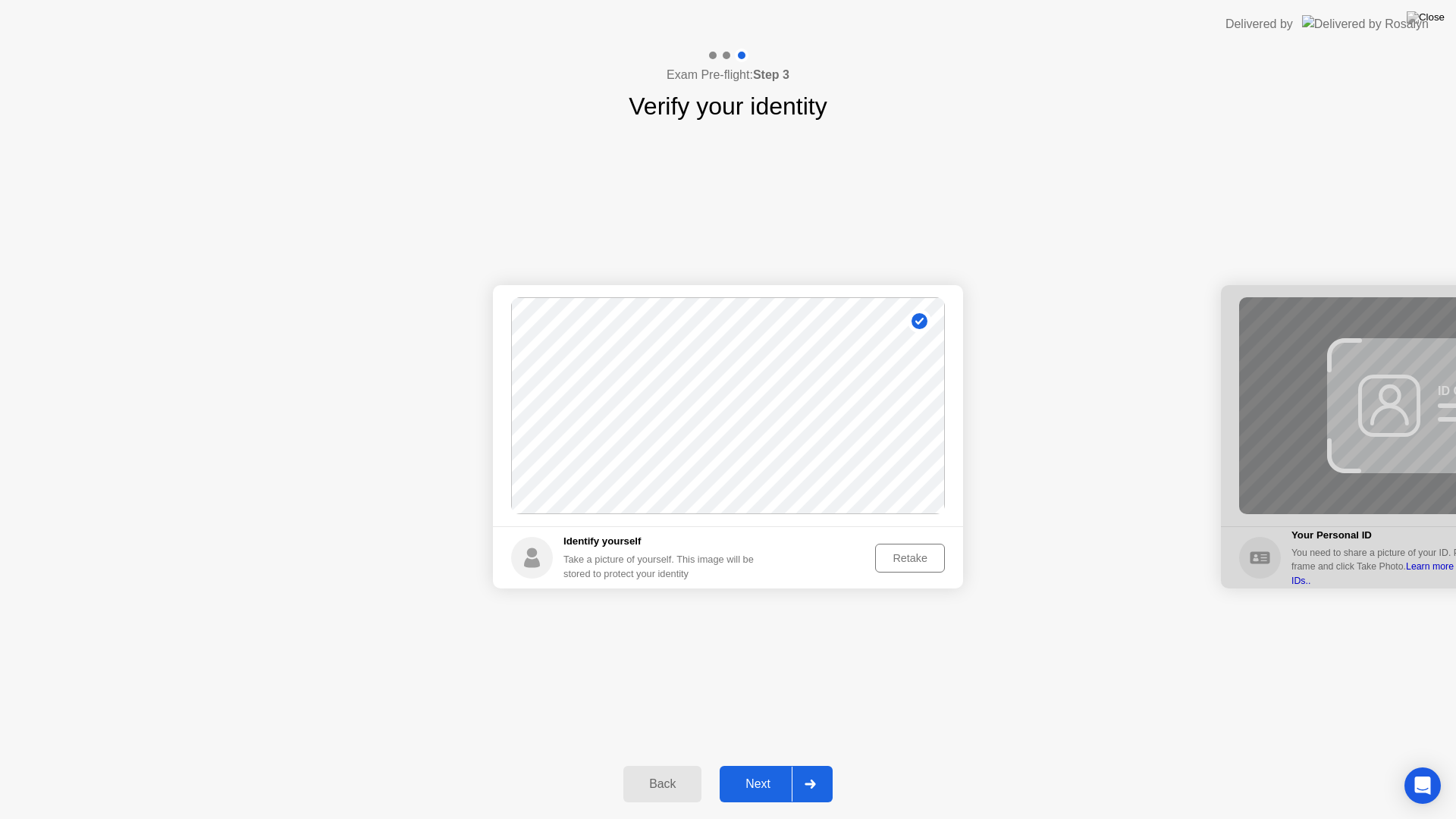
click at [895, 559] on div "Retake" at bounding box center [909, 559] width 59 height 12
click at [892, 561] on div "Take Photo" at bounding box center [900, 559] width 79 height 12
click at [757, 764] on div "Next" at bounding box center [757, 784] width 67 height 14
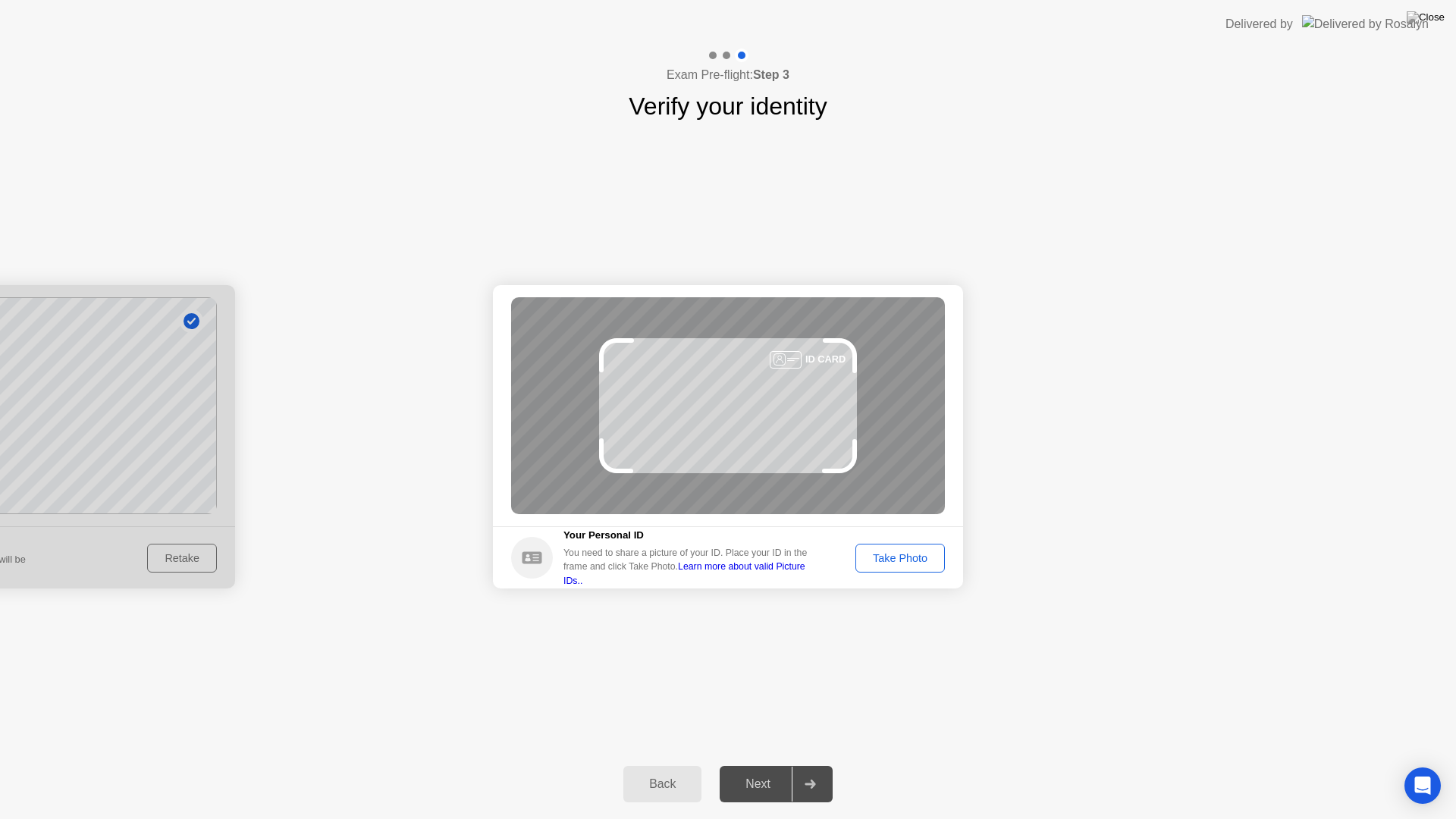
click at [909, 559] on div "Take Photo" at bounding box center [900, 559] width 79 height 12
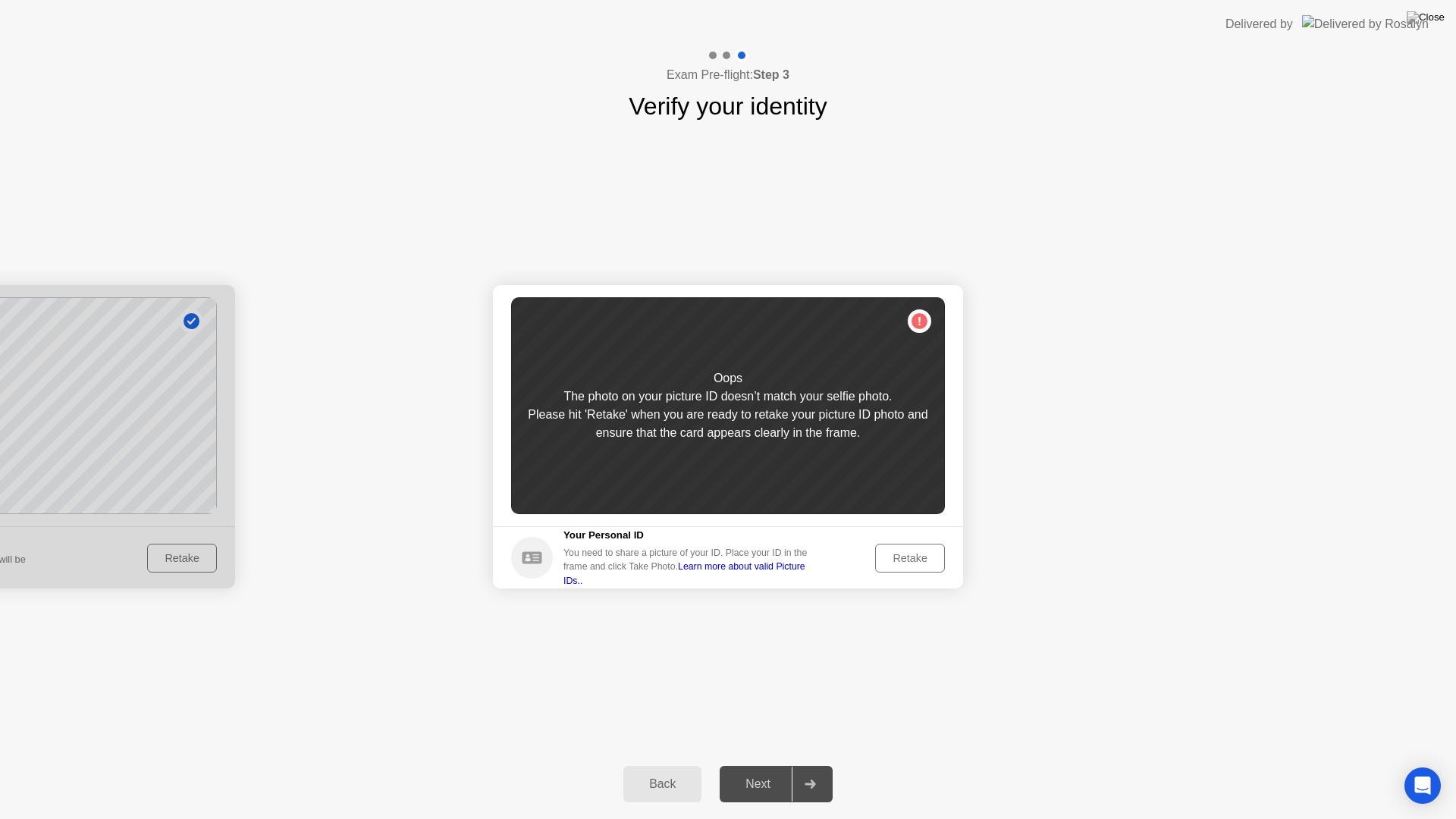
click at [905, 565] on div "Retake" at bounding box center [909, 559] width 59 height 12
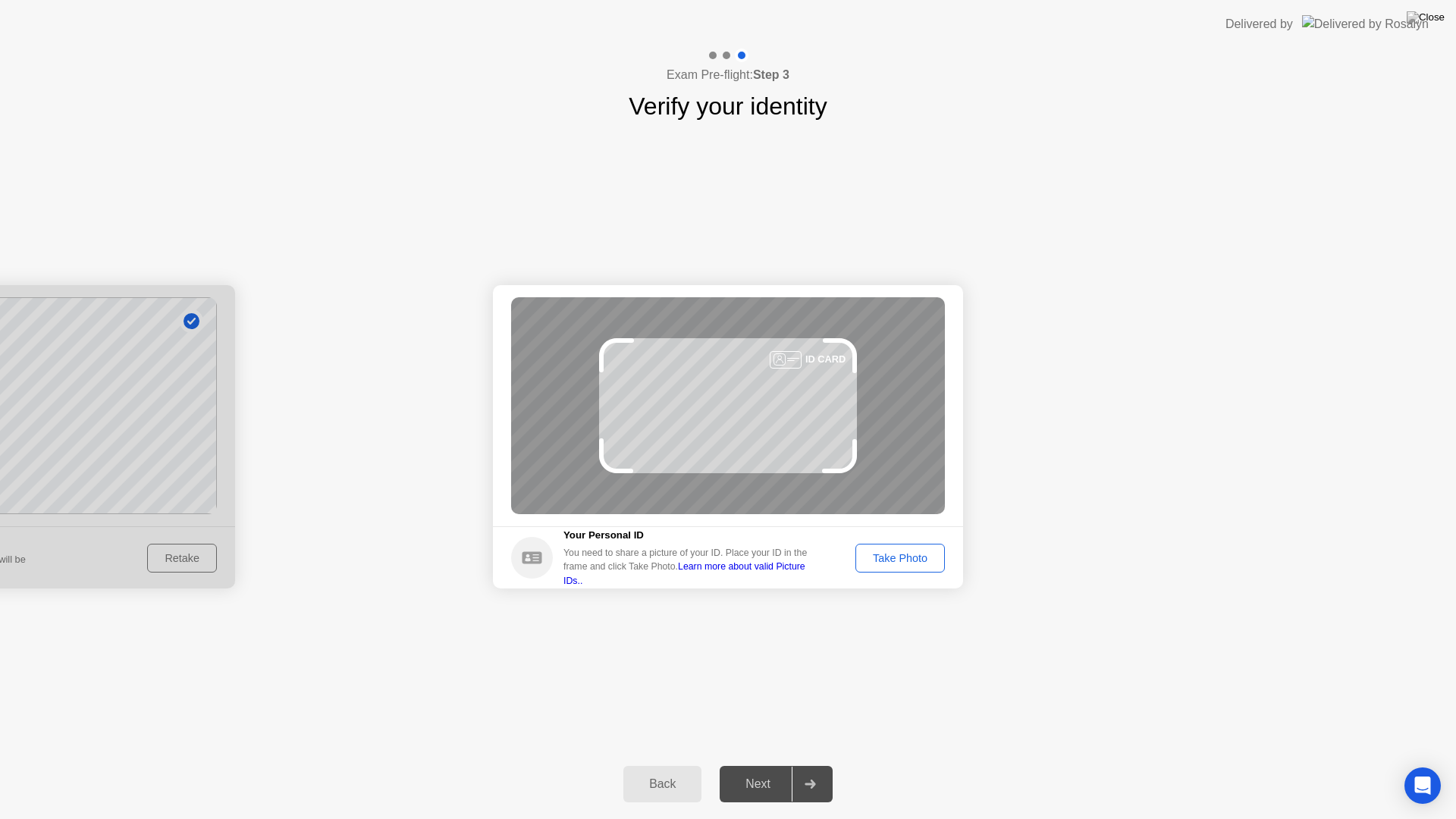
drag, startPoint x: 906, startPoint y: 572, endPoint x: 862, endPoint y: 587, distance: 46.5
click at [887, 623] on div "Success Photo is correctly taken Identify yourself Take a picture of yourself. …" at bounding box center [728, 437] width 1456 height 625
drag, startPoint x: 880, startPoint y: 570, endPoint x: 940, endPoint y: 570, distance: 60.0
click at [888, 573] on footer "Your Personal ID You need to share a picture of your ID. Place your ID in the f…" at bounding box center [728, 557] width 471 height 62
click at [943, 554] on button "Take Photo" at bounding box center [900, 559] width 90 height 29
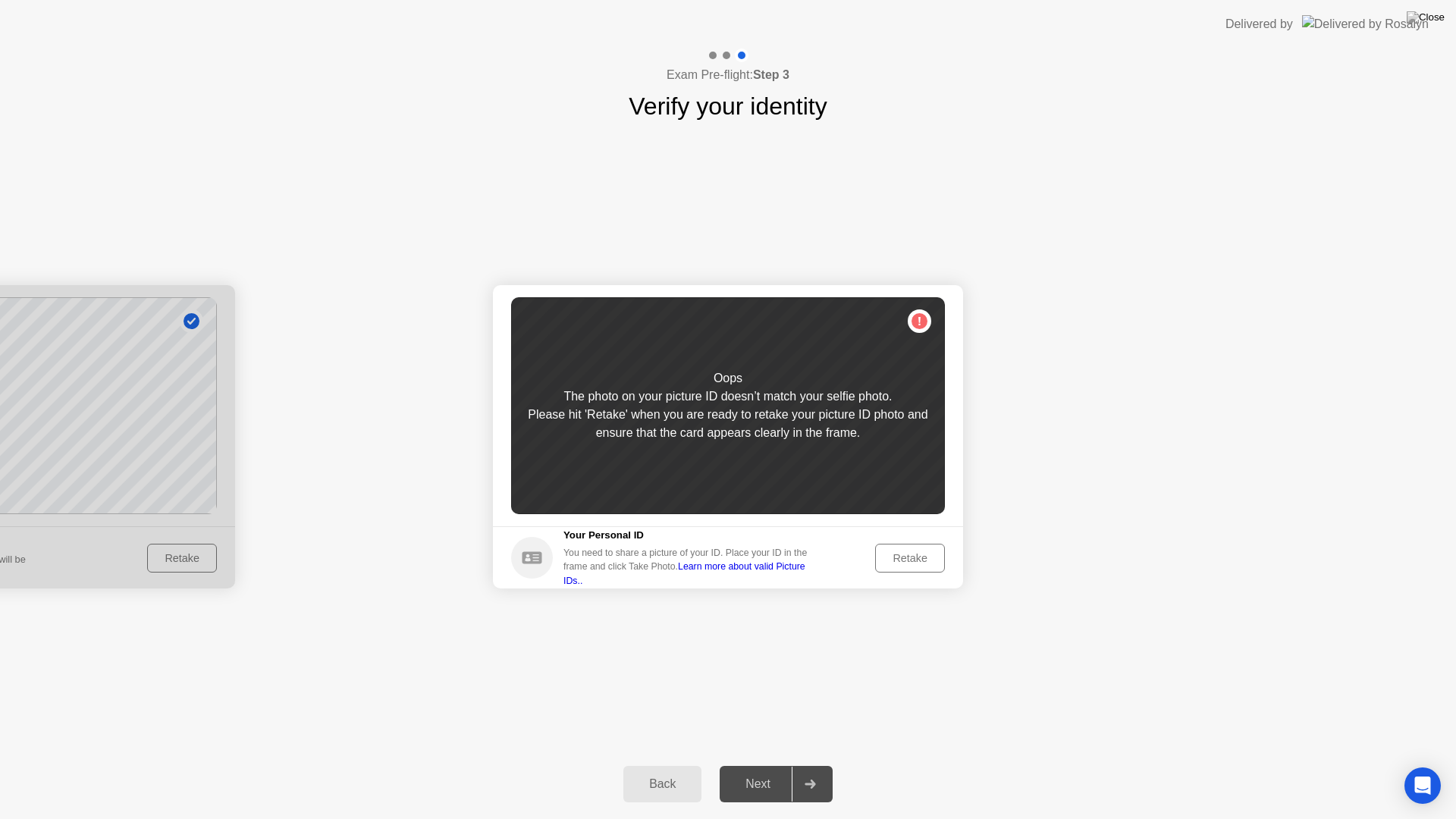
click at [907, 559] on div "Retake" at bounding box center [909, 559] width 59 height 12
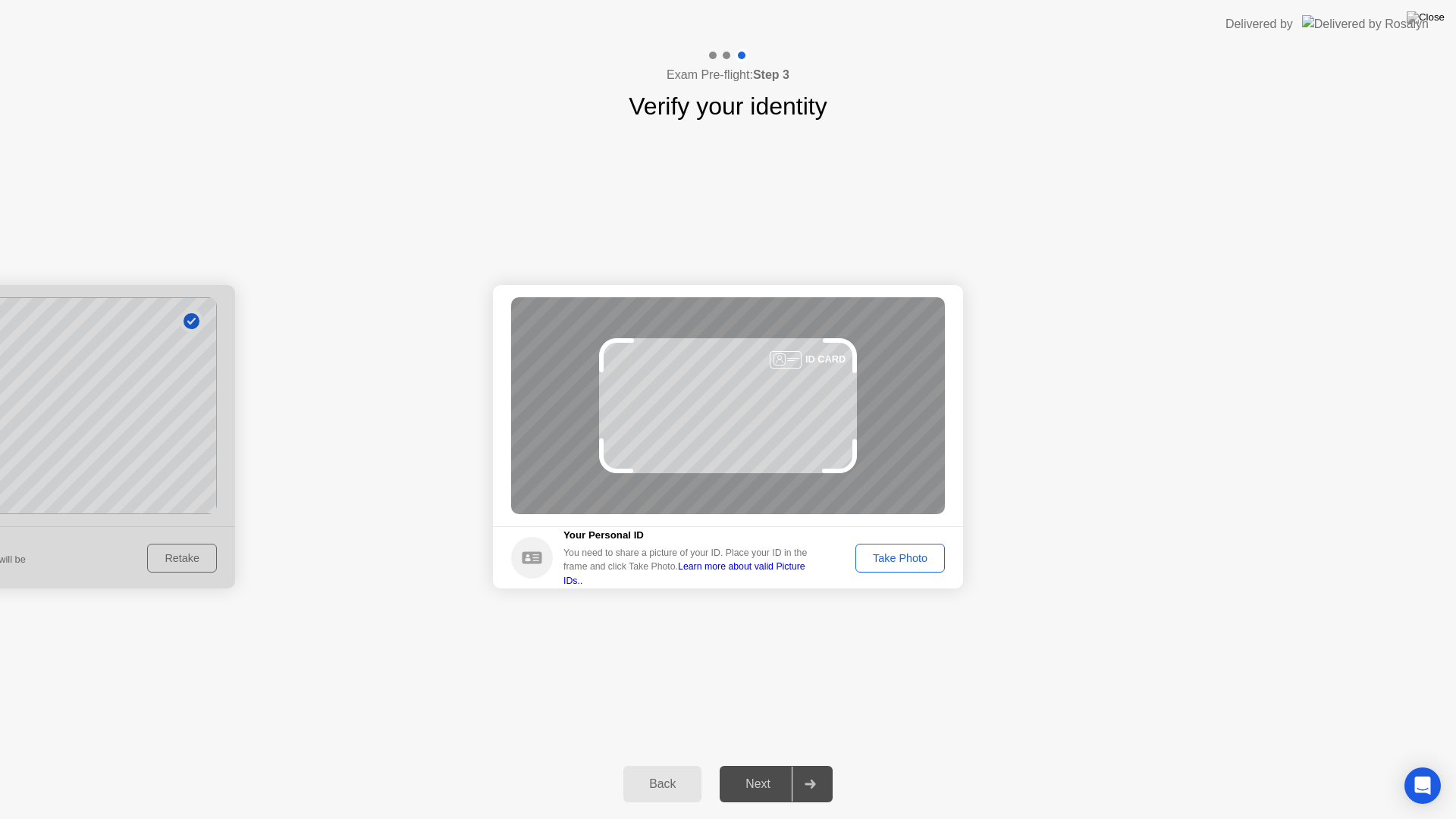
click at [889, 567] on button "Take Photo" at bounding box center [900, 559] width 90 height 29
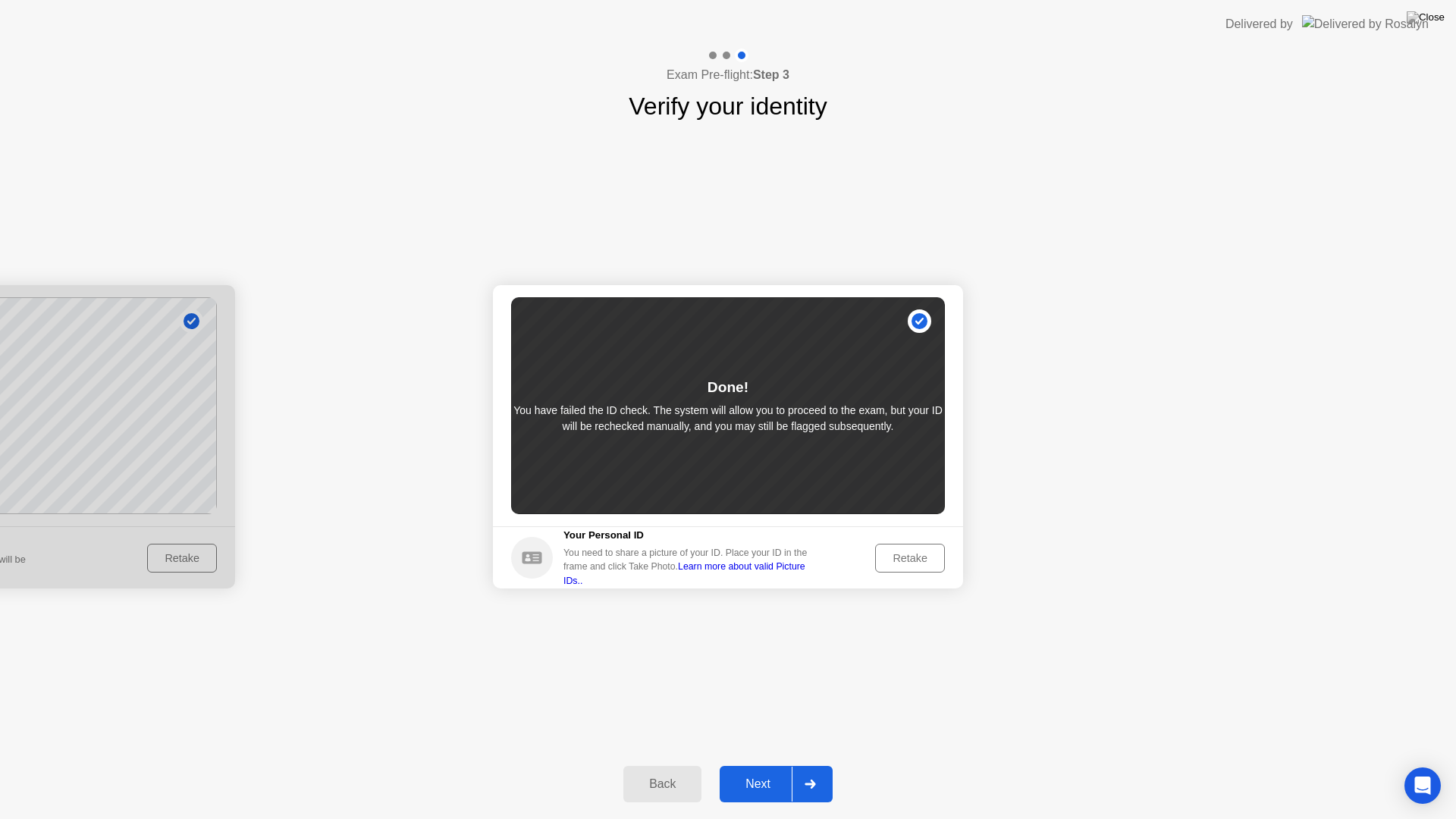
click at [775, 764] on button "Next" at bounding box center [776, 784] width 113 height 37
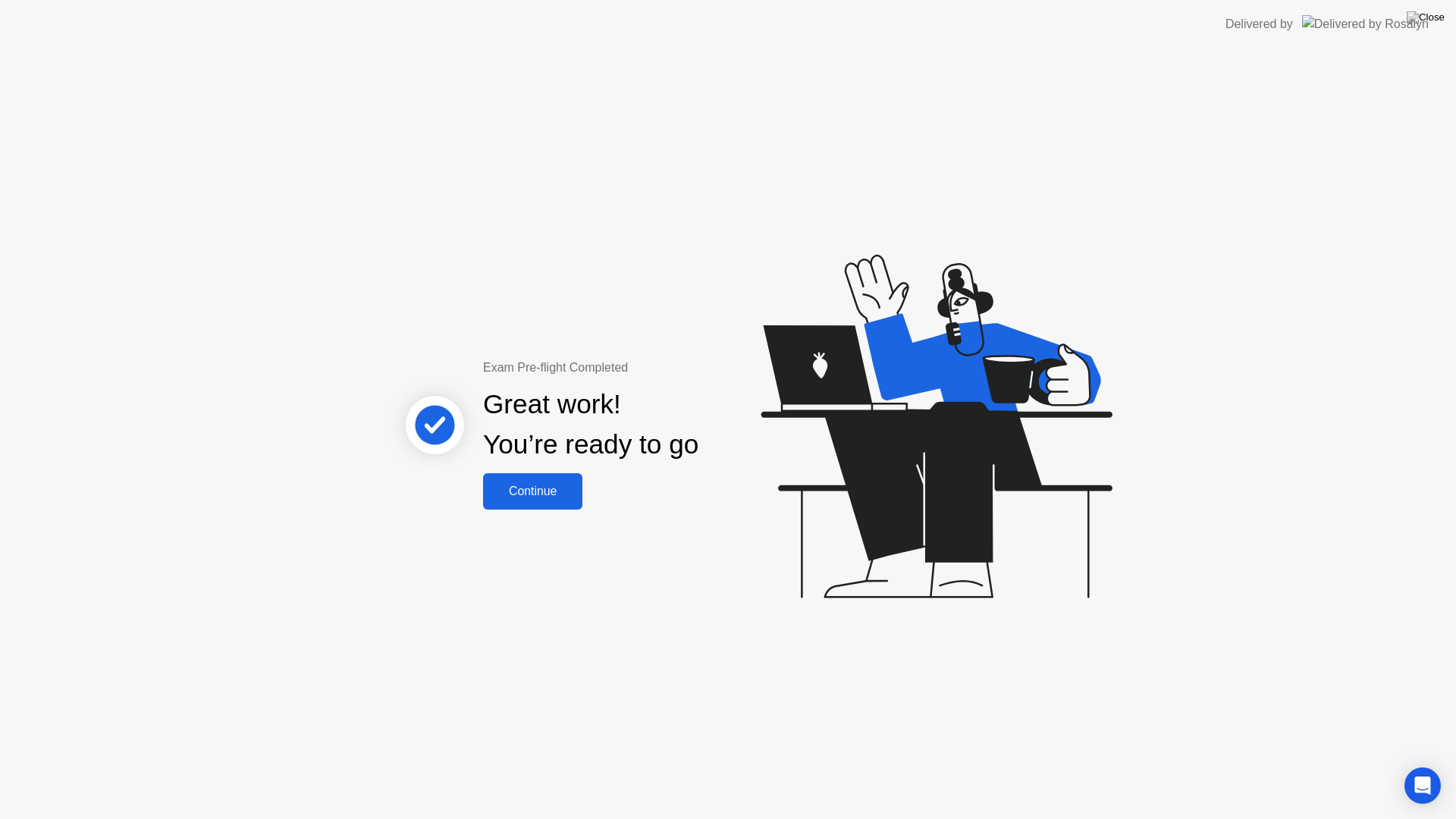
click at [553, 489] on div "Continue" at bounding box center [533, 492] width 91 height 14
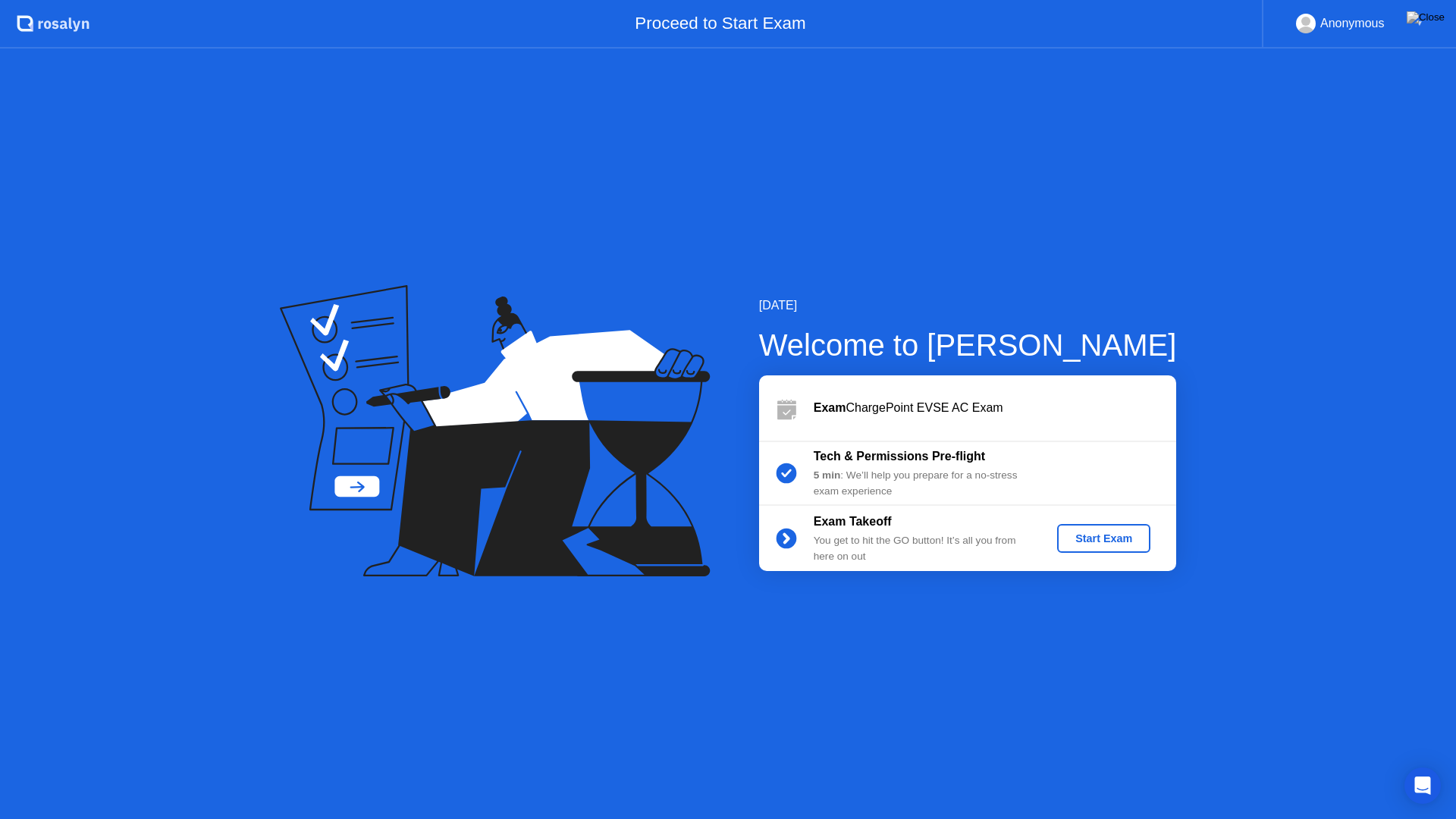
click at [1130, 533] on div "Start Exam" at bounding box center [1103, 539] width 81 height 12
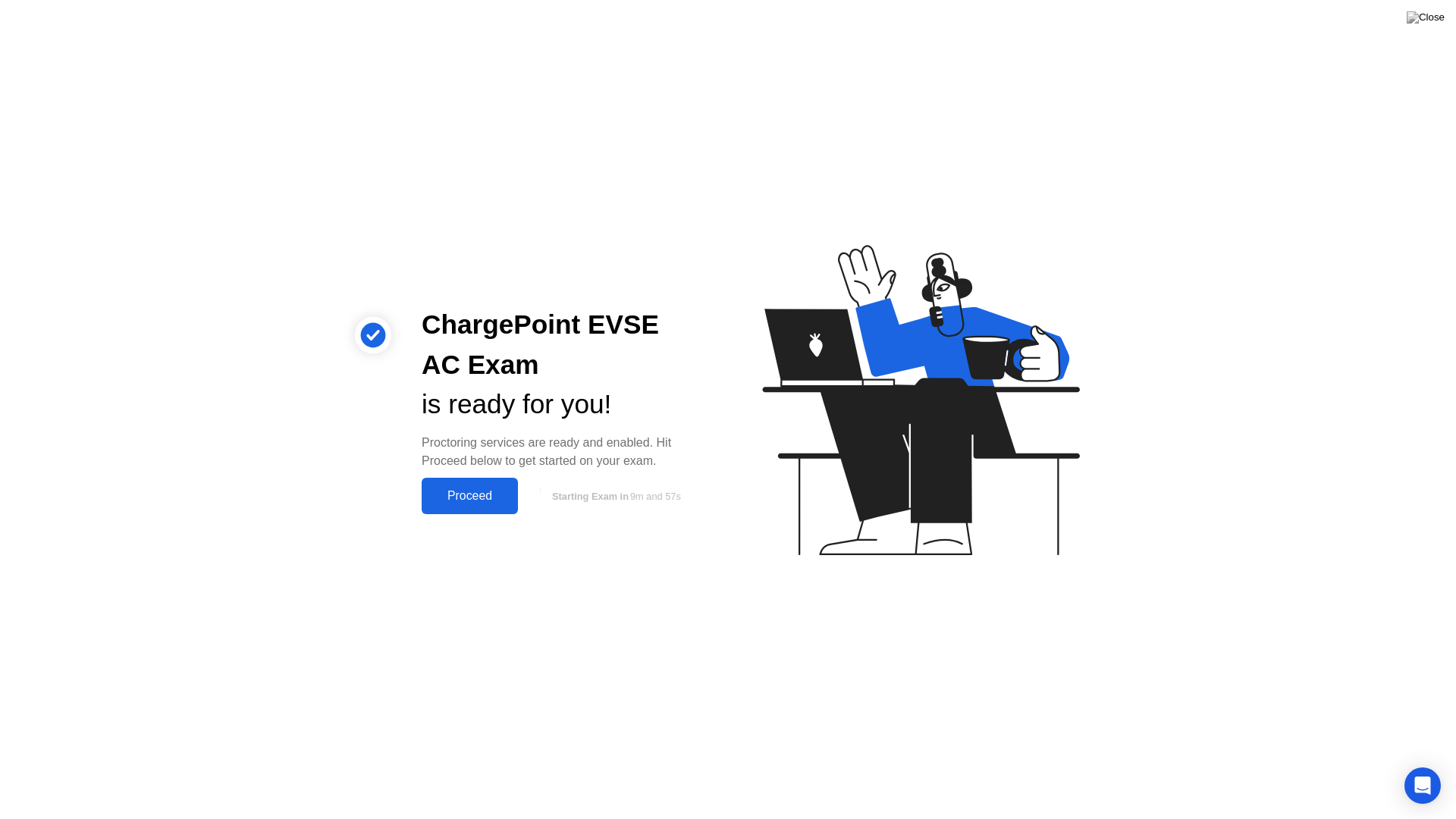
click at [470, 501] on div "Proceed" at bounding box center [470, 496] width 87 height 14
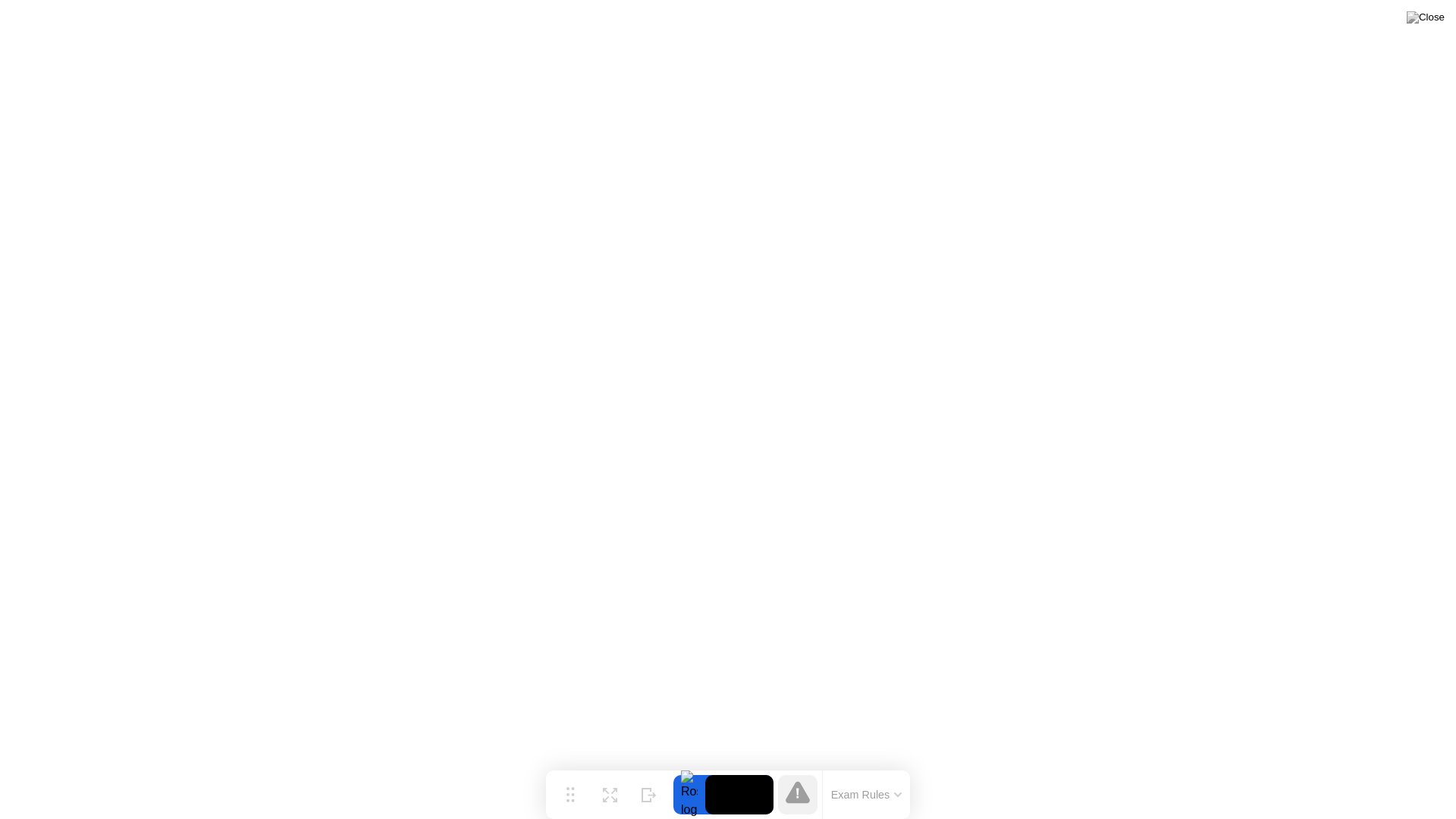
click at [870, 764] on button "Exam Rules" at bounding box center [867, 795] width 80 height 14
